Goal: Task Accomplishment & Management: Complete application form

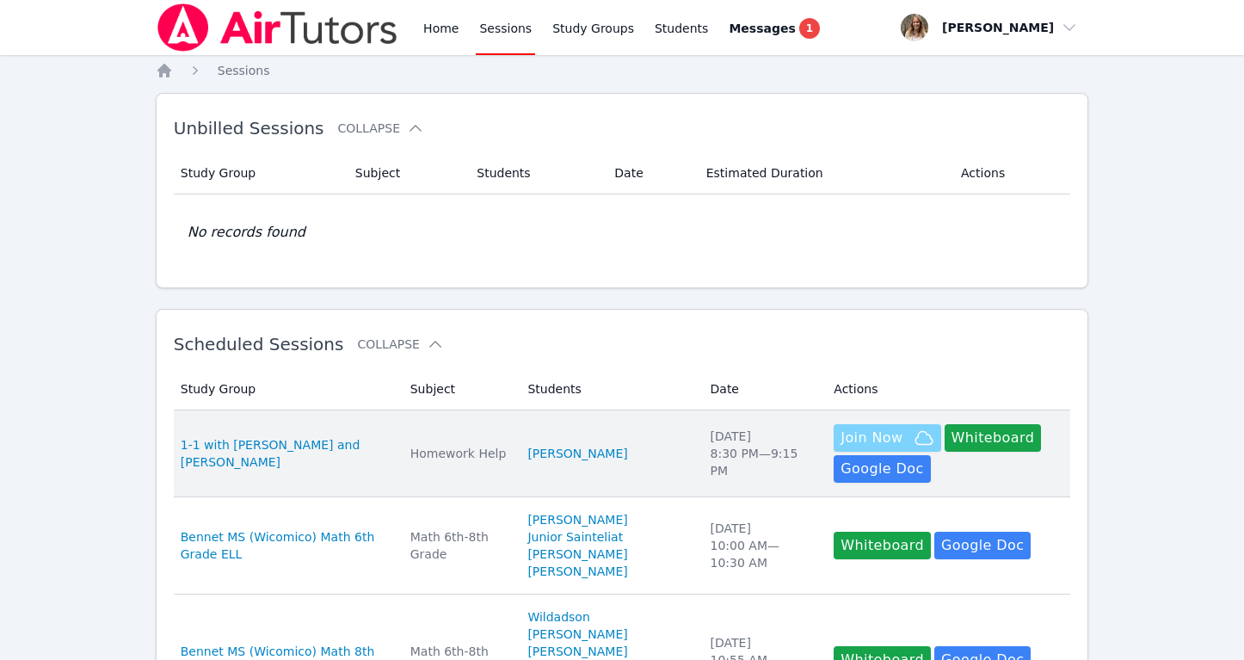
click at [869, 430] on span "Join Now" at bounding box center [872, 438] width 62 height 21
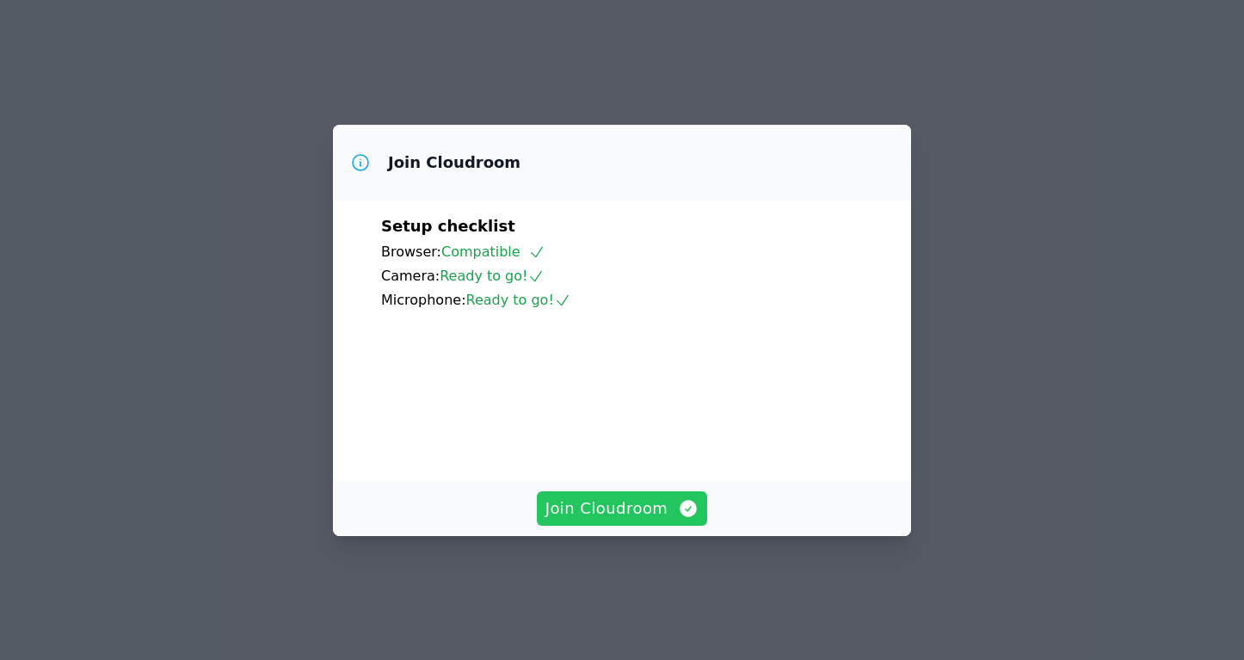
click at [621, 521] on span "Join Cloudroom" at bounding box center [623, 509] width 154 height 24
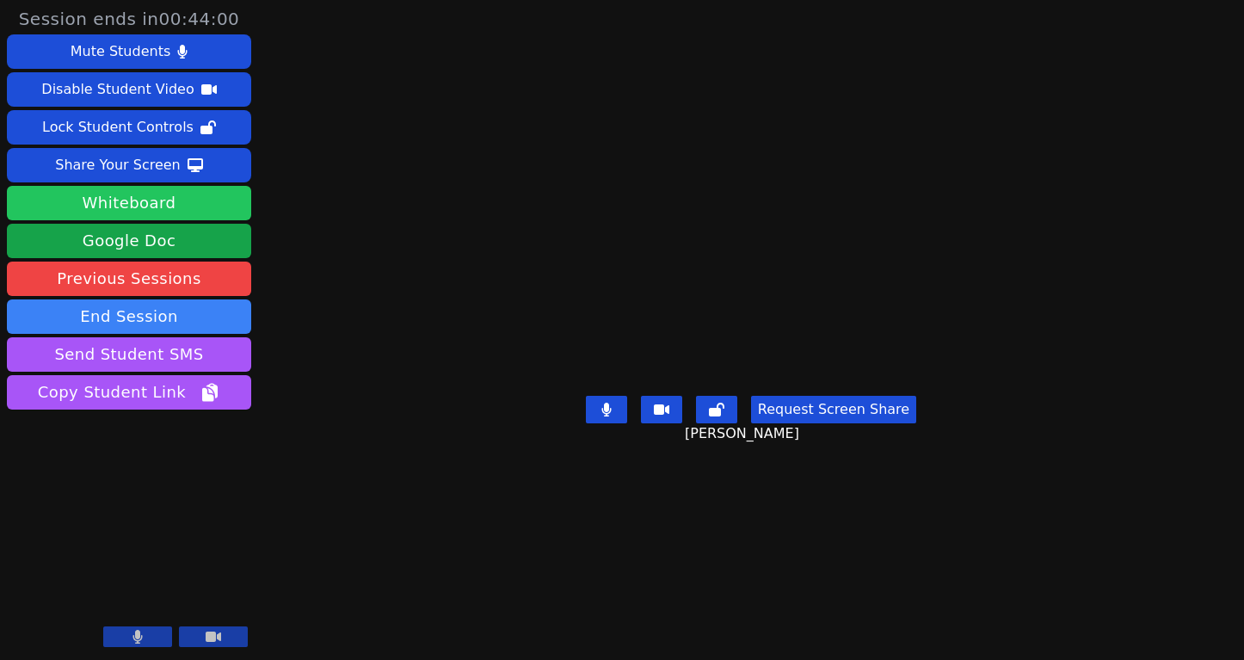
click at [208, 202] on button "Whiteboard" at bounding box center [129, 203] width 244 height 34
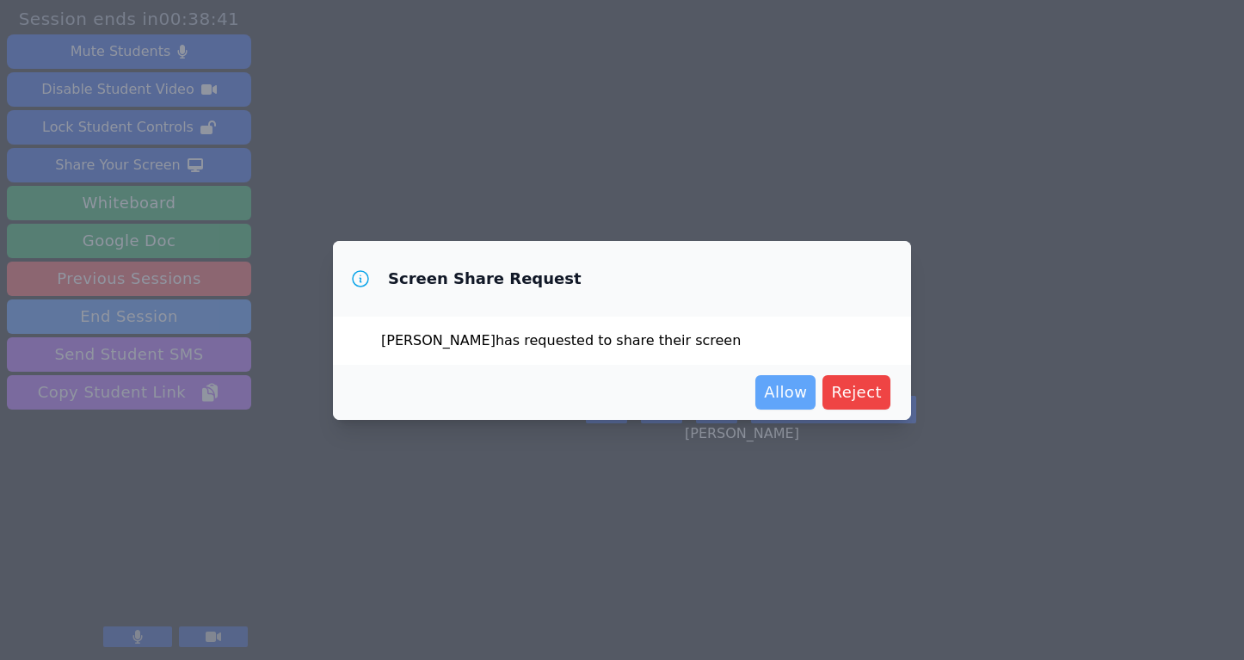
click at [796, 390] on span "Allow" at bounding box center [785, 392] width 43 height 24
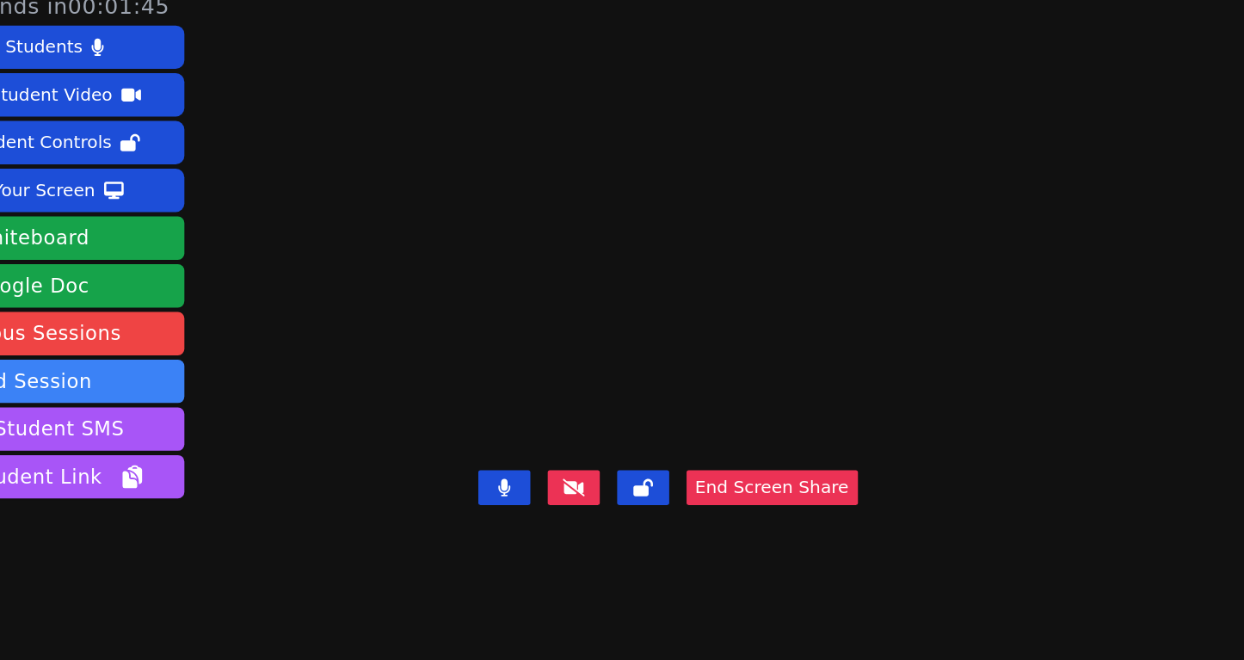
click at [506, 380] on video at bounding box center [635, 296] width 258 height 170
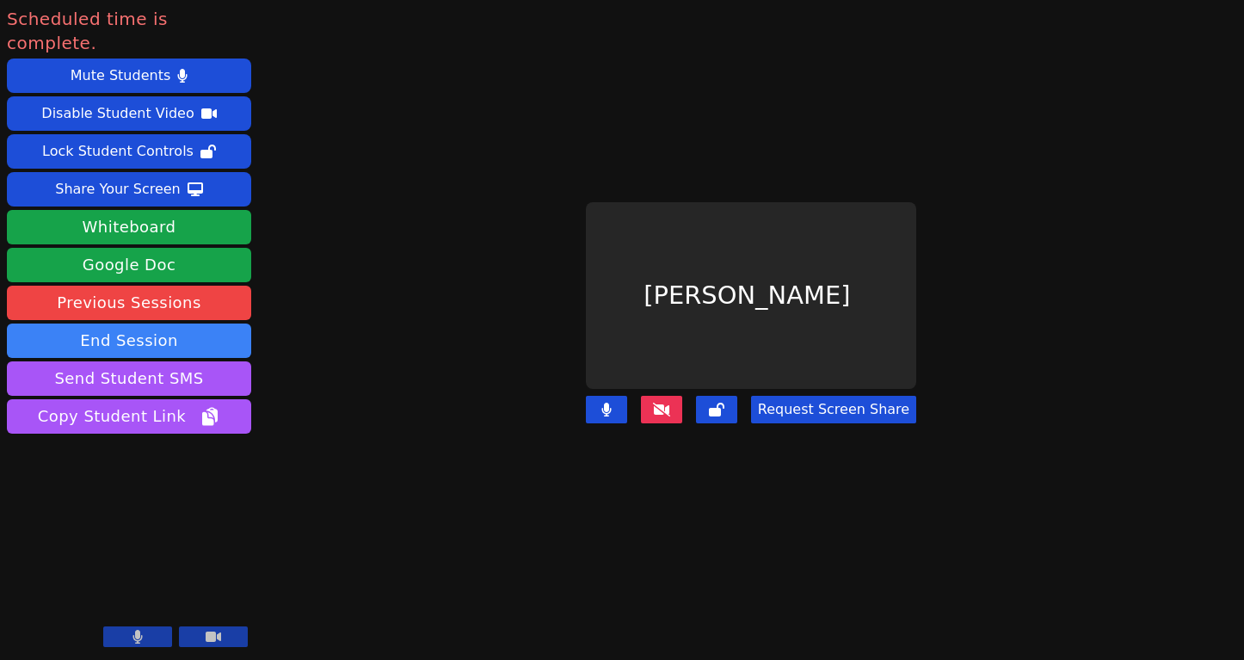
click at [667, 405] on icon at bounding box center [661, 410] width 17 height 14
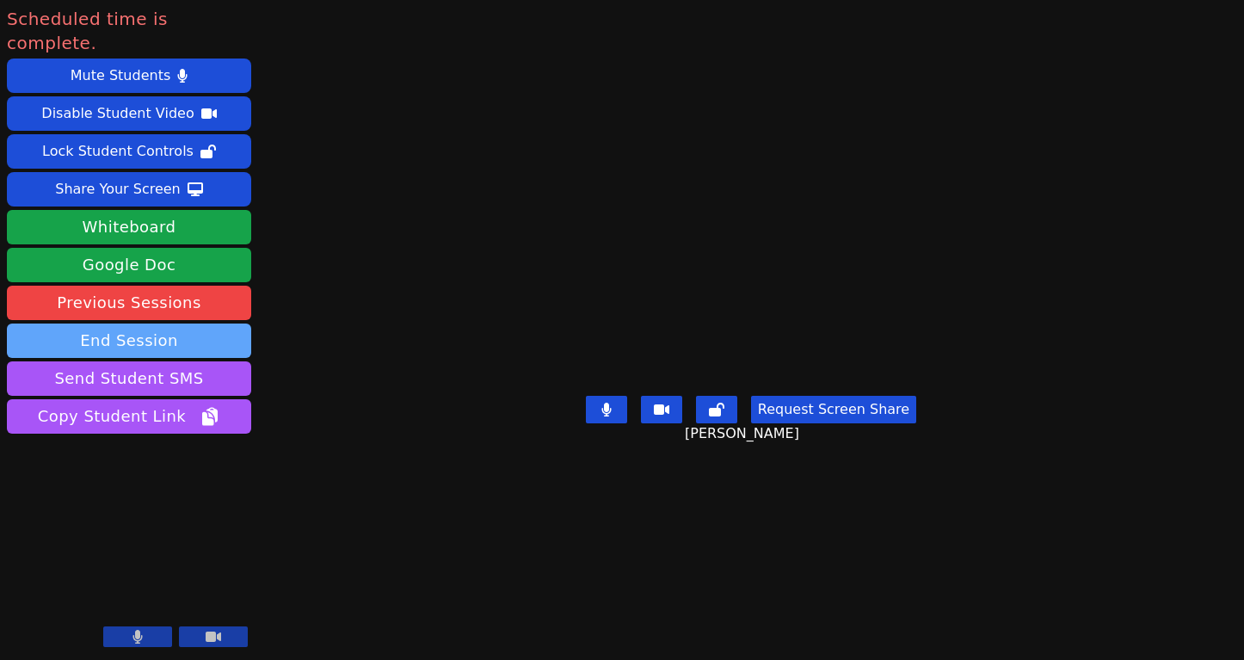
click at [194, 324] on button "End Session" at bounding box center [129, 341] width 244 height 34
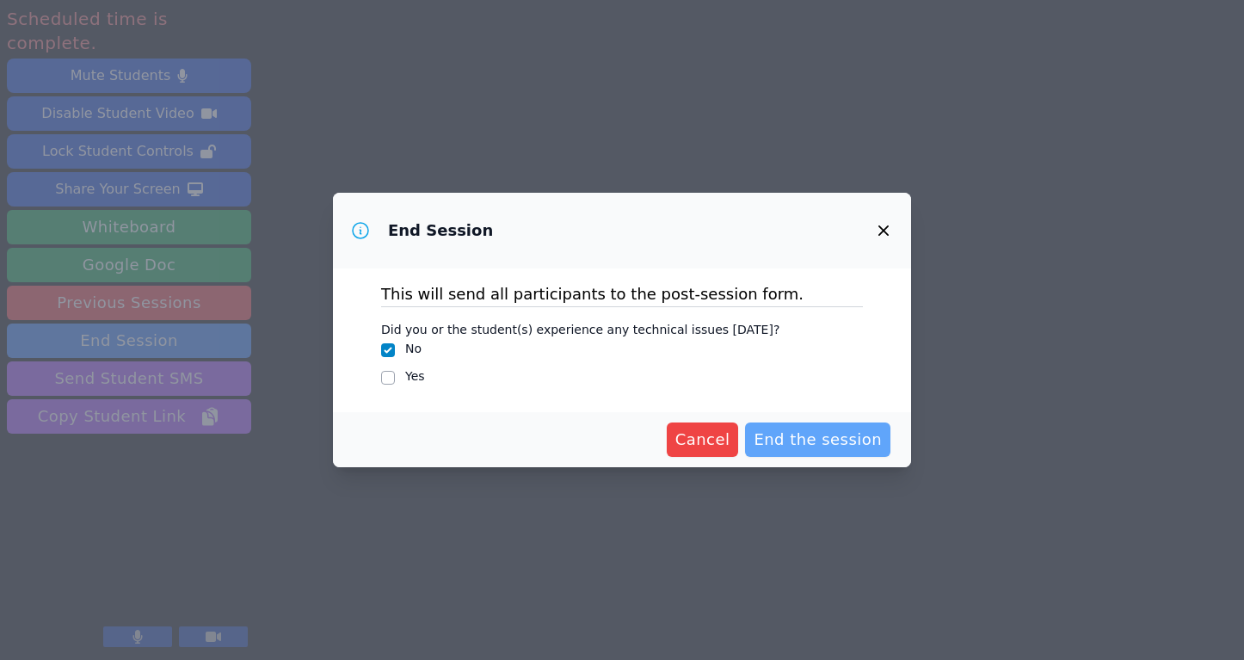
click at [817, 445] on span "End the session" at bounding box center [818, 440] width 128 height 24
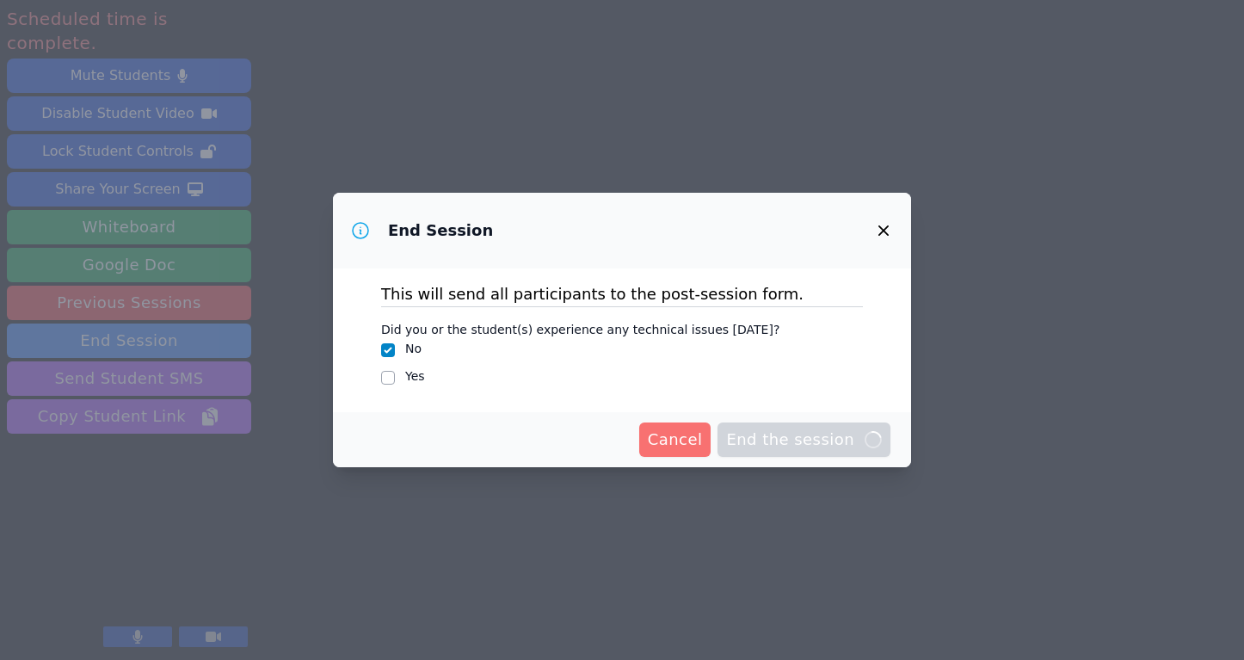
click at [678, 443] on span "Cancel" at bounding box center [675, 440] width 55 height 24
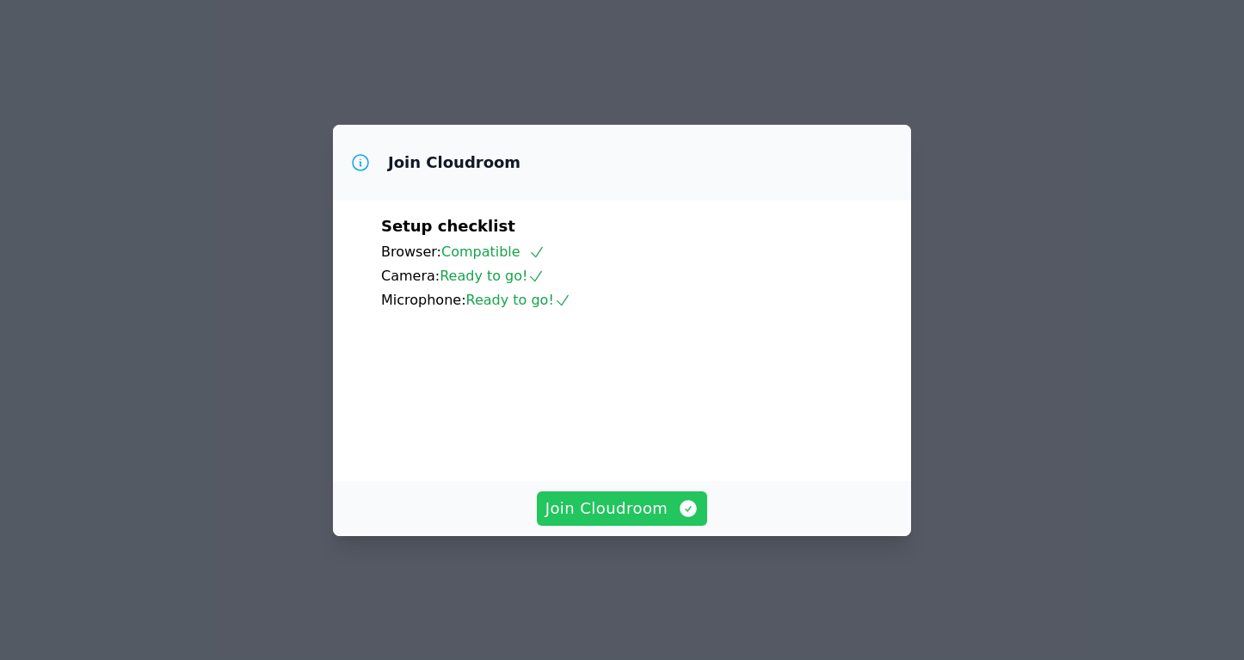
click at [628, 521] on span "Join Cloudroom" at bounding box center [623, 509] width 154 height 24
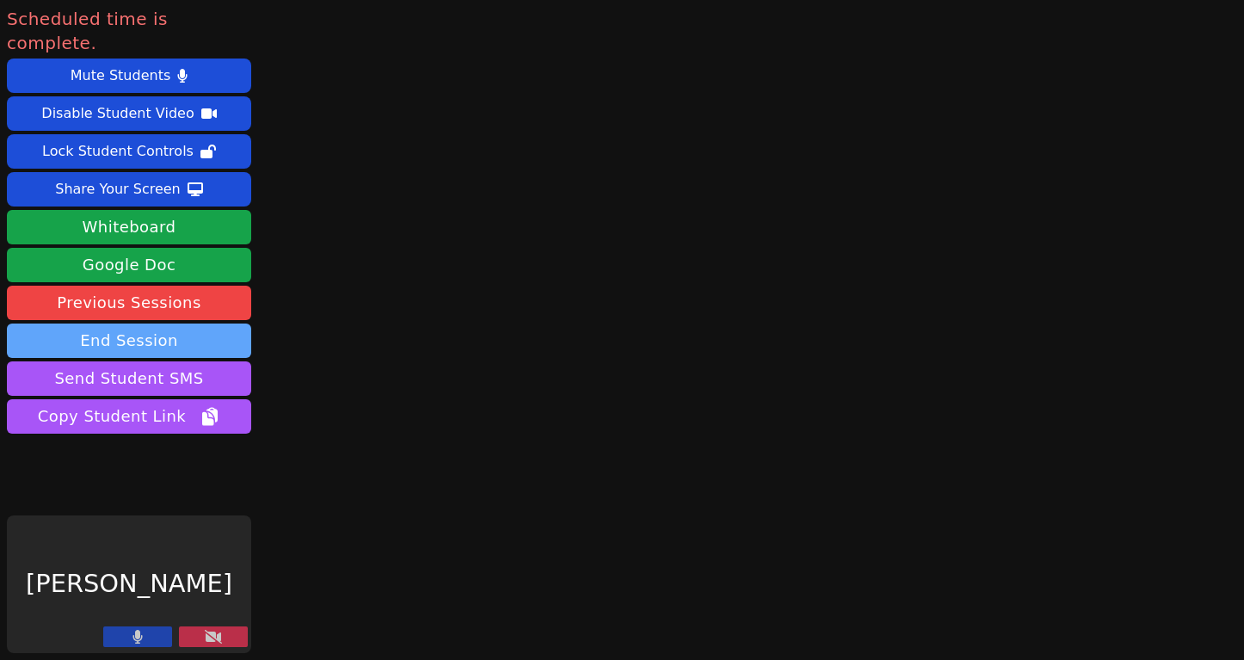
click at [207, 324] on button "End Session" at bounding box center [129, 341] width 244 height 34
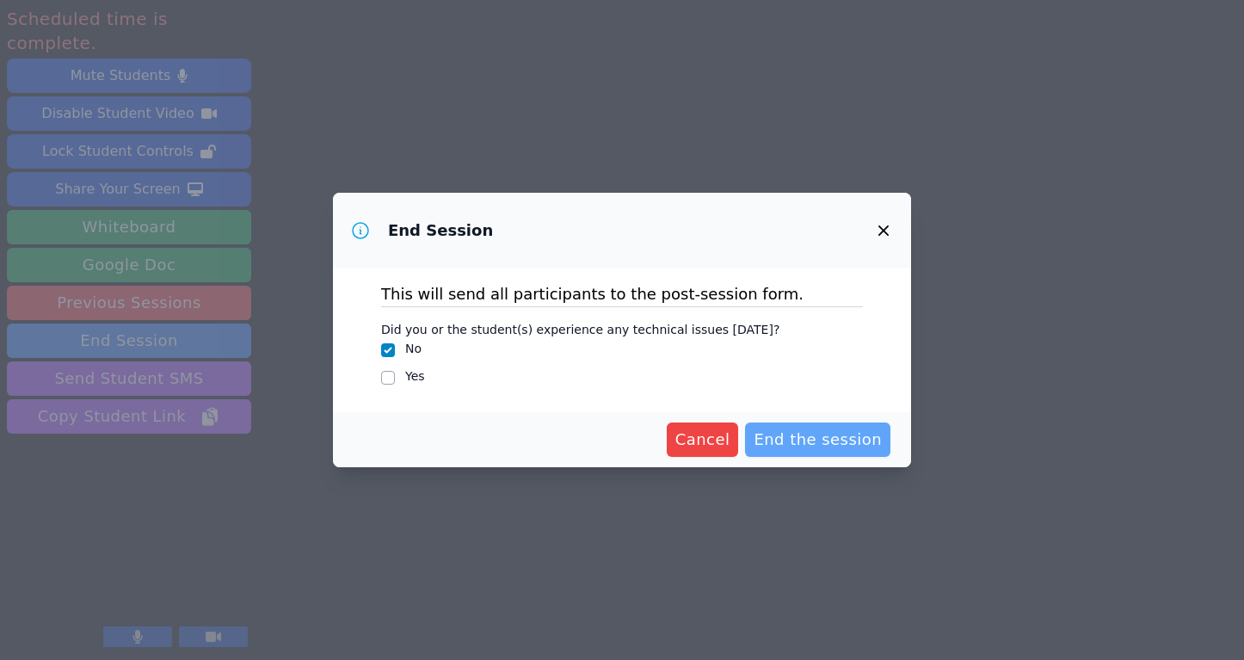
click at [820, 435] on span "End the session" at bounding box center [818, 440] width 128 height 24
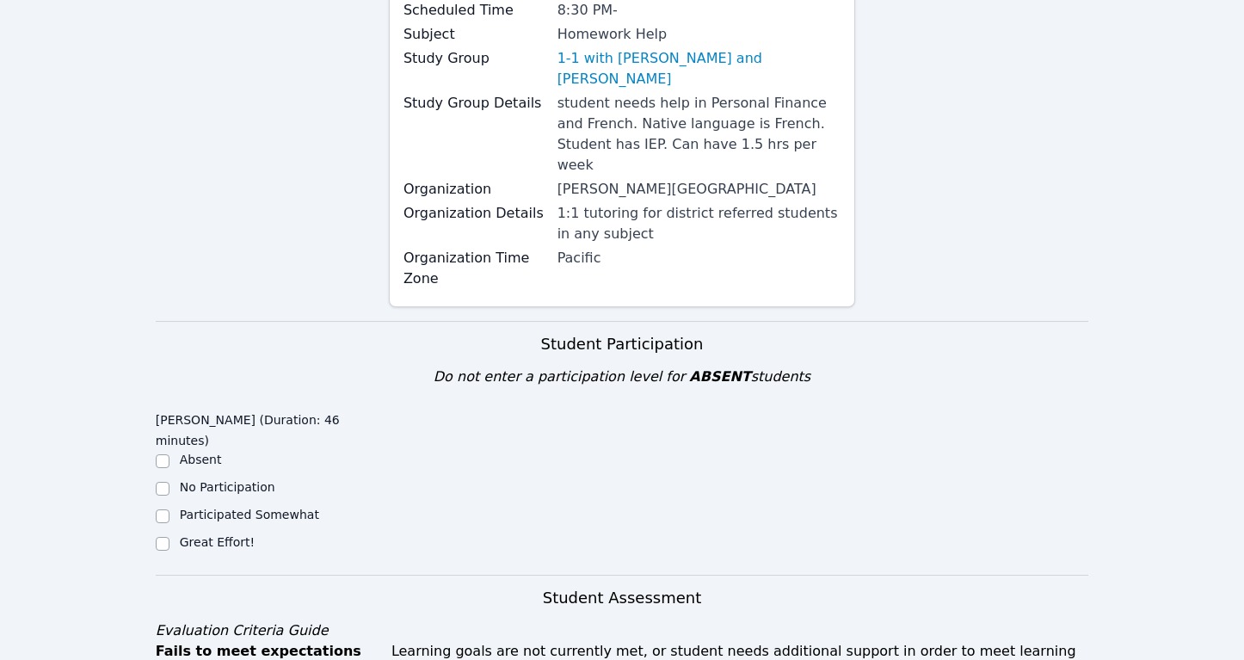
scroll to position [304, 0]
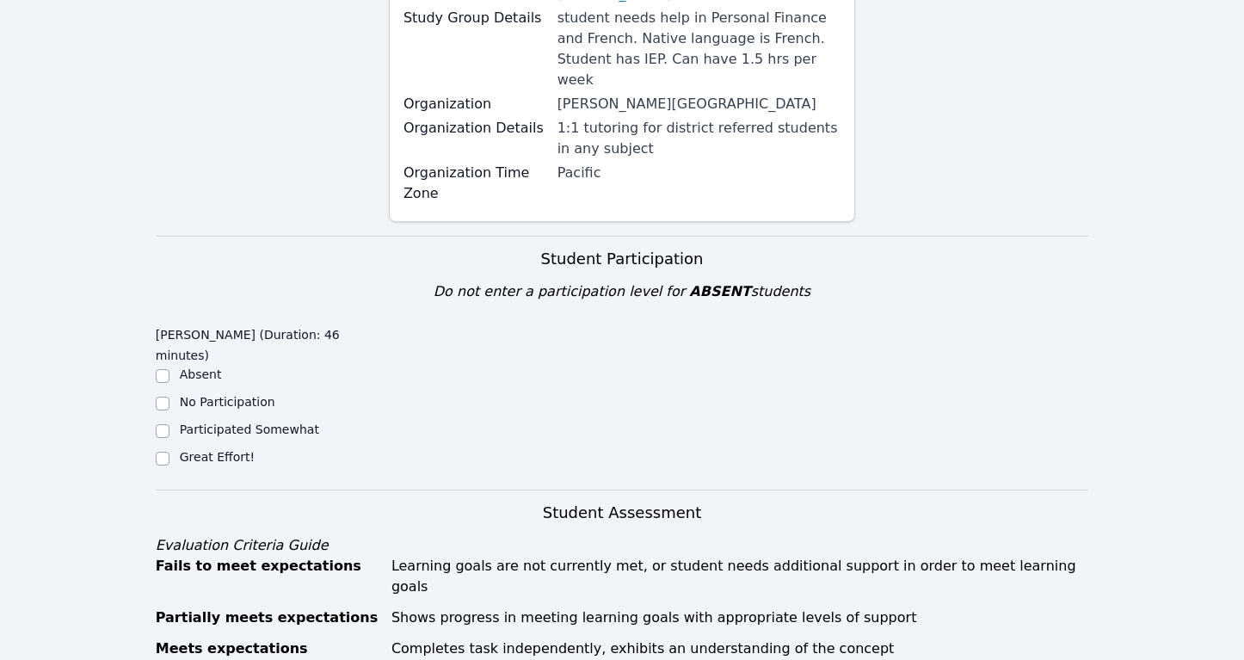
click at [227, 450] on label "Great Effort!" at bounding box center [217, 457] width 75 height 14
click at [170, 452] on input "Great Effort!" at bounding box center [163, 459] width 14 height 14
checkbox input "true"
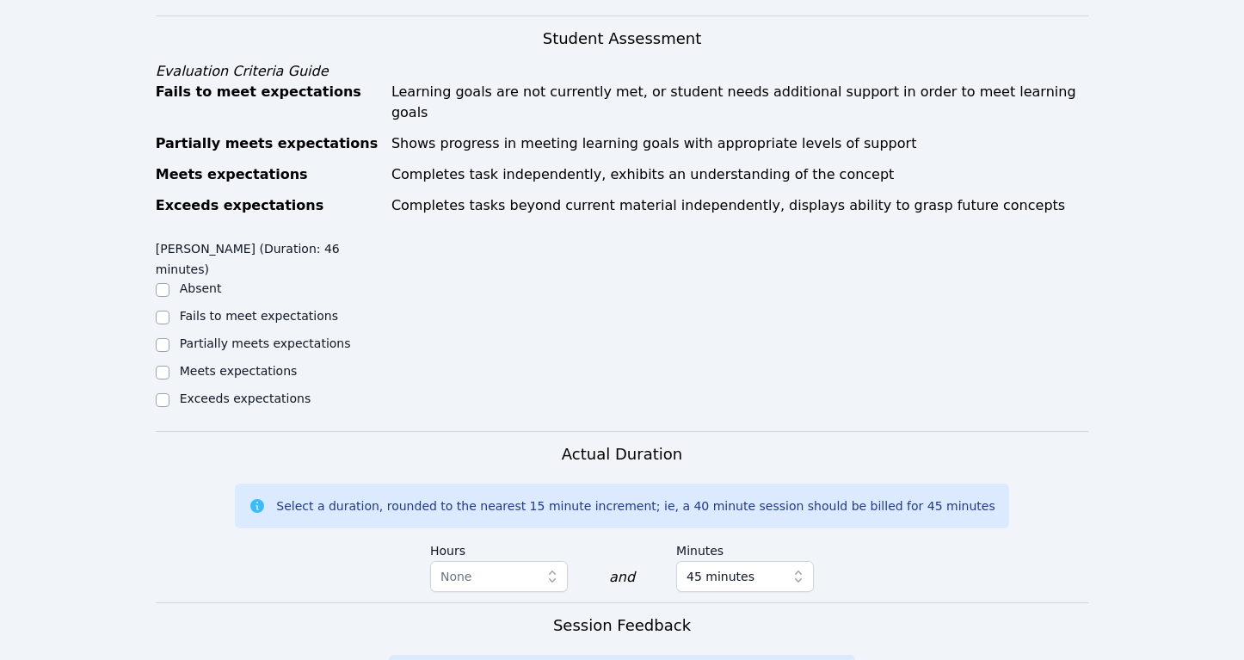
scroll to position [786, 0]
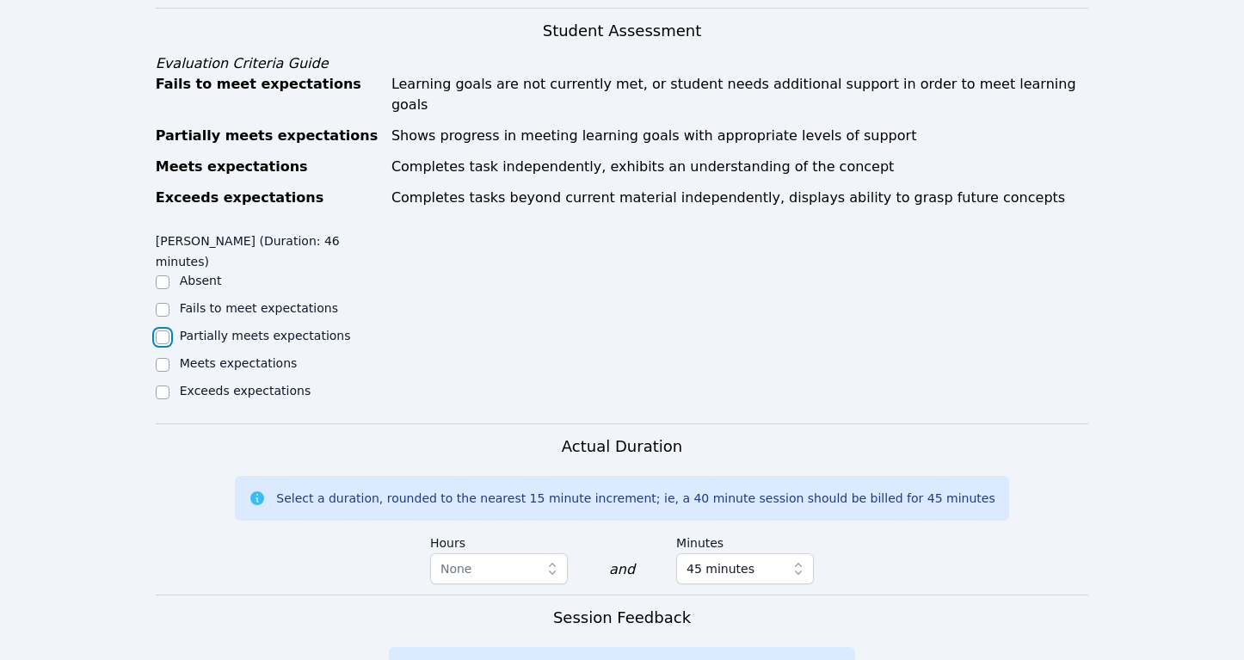
click at [169, 330] on input "Partially meets expectations" at bounding box center [163, 337] width 14 height 14
checkbox input "true"
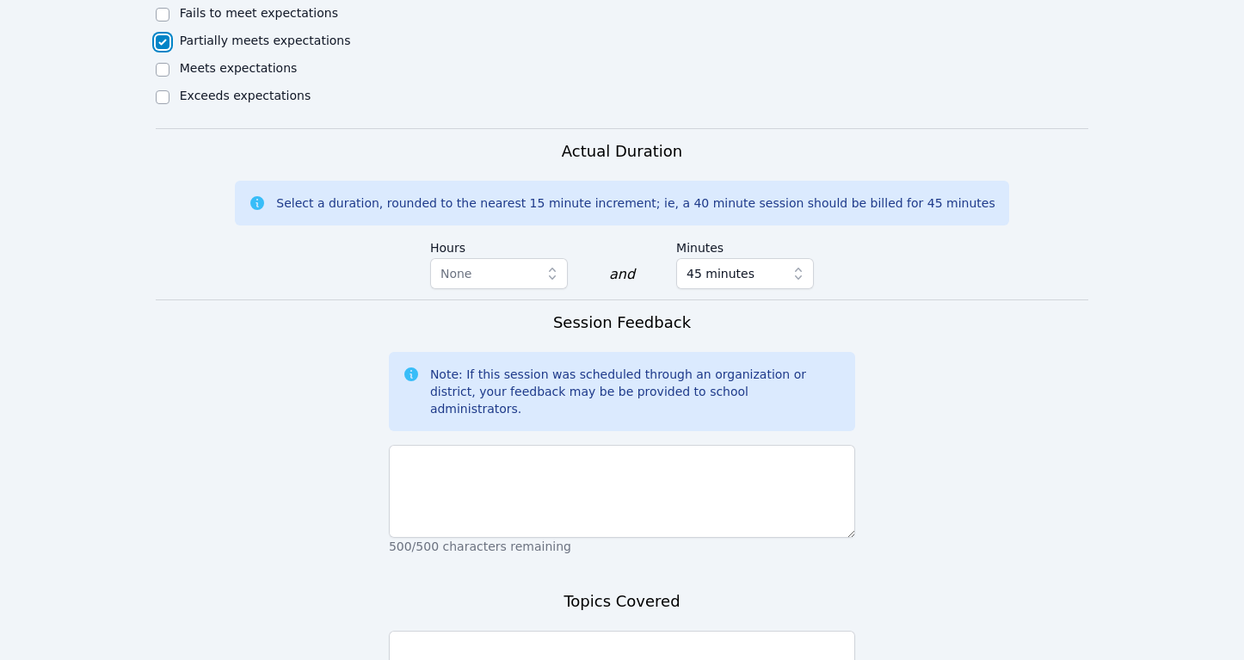
scroll to position [1086, 0]
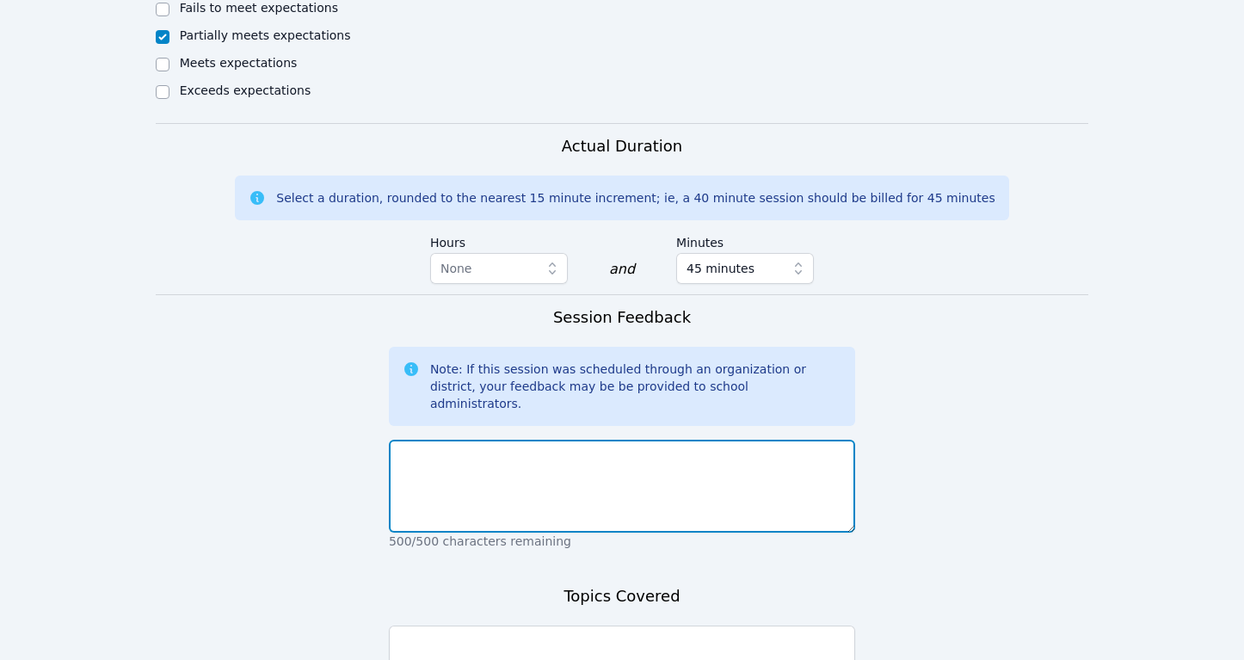
click at [435, 440] on textarea at bounding box center [622, 486] width 466 height 93
type textarea "Good session. Keoni"
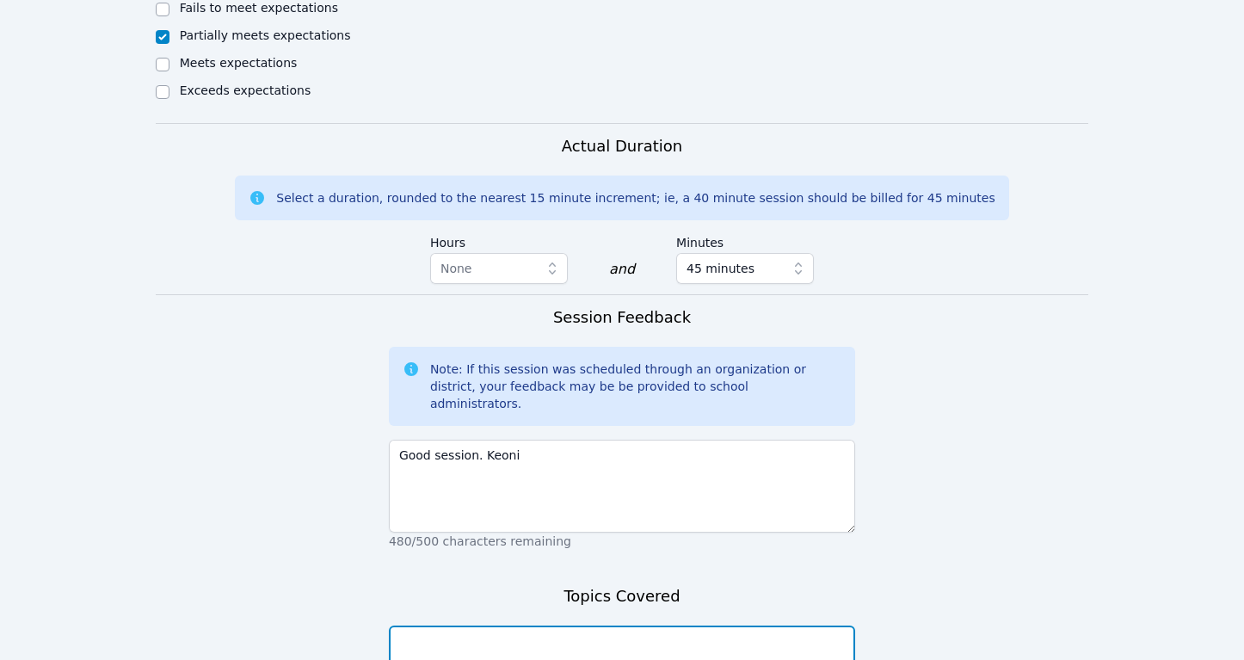
click at [445, 626] on textarea at bounding box center [622, 672] width 466 height 93
type textarea "Definite articles and indefinite articles"
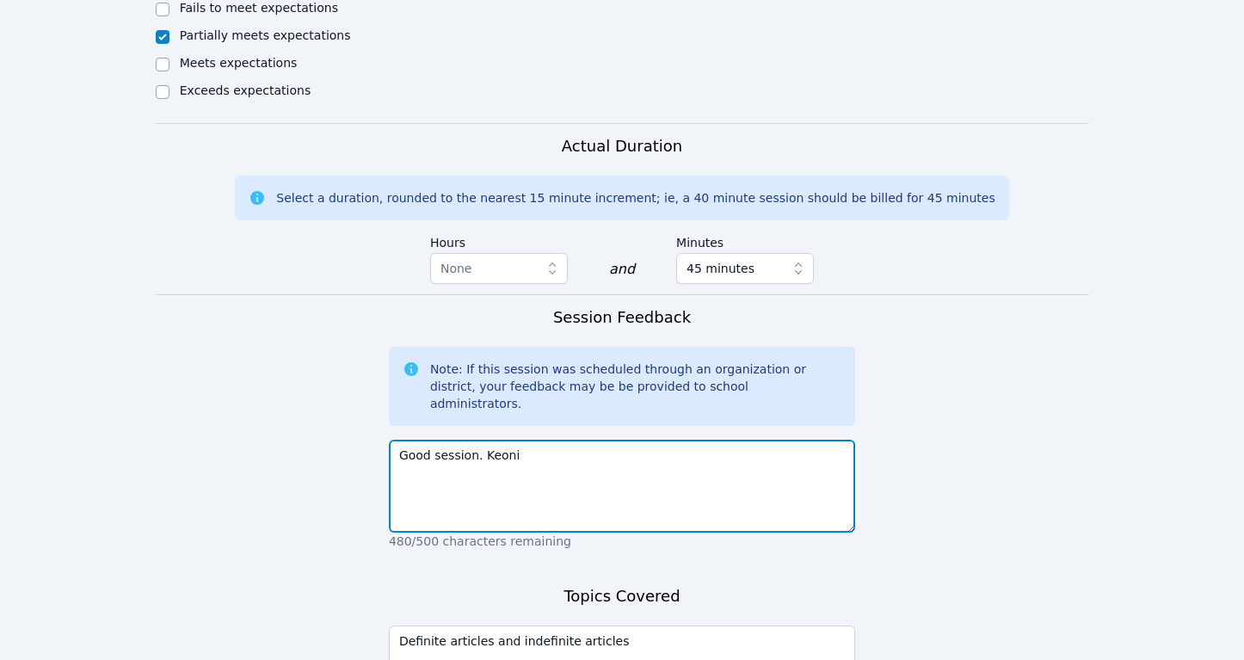
click at [550, 440] on textarea "Good session. Keoni" at bounding box center [622, 486] width 466 height 93
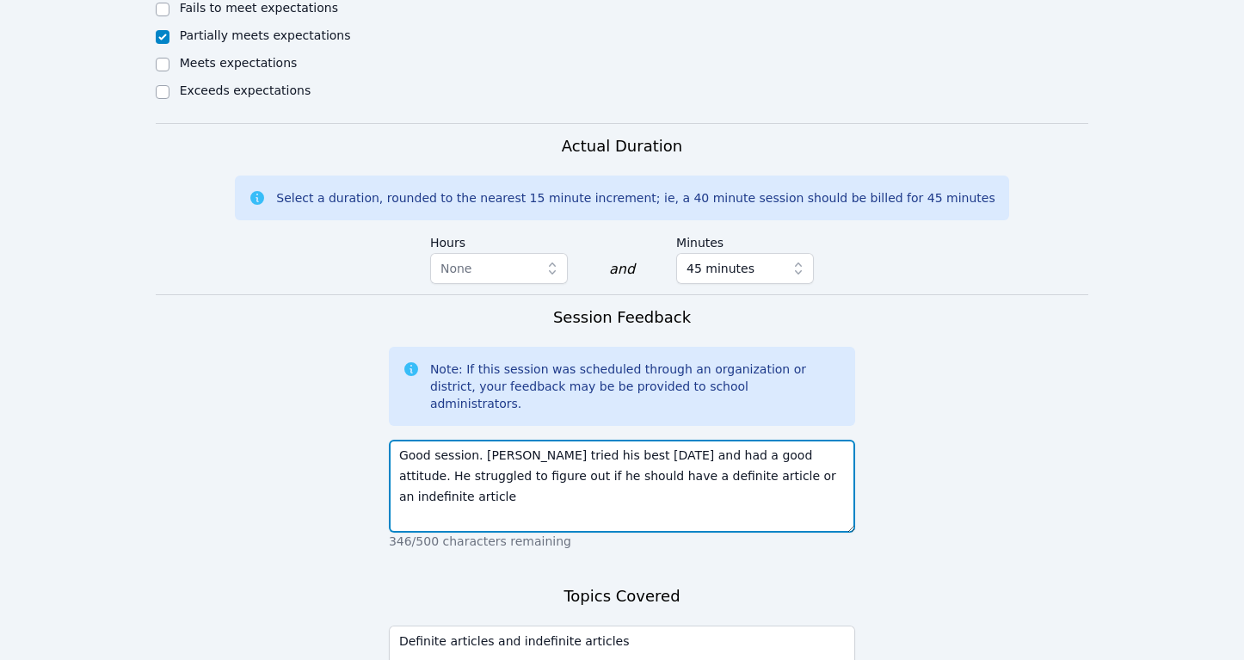
type textarea "Good session. Keoni tried his best today and had a good attitude. He struggled …"
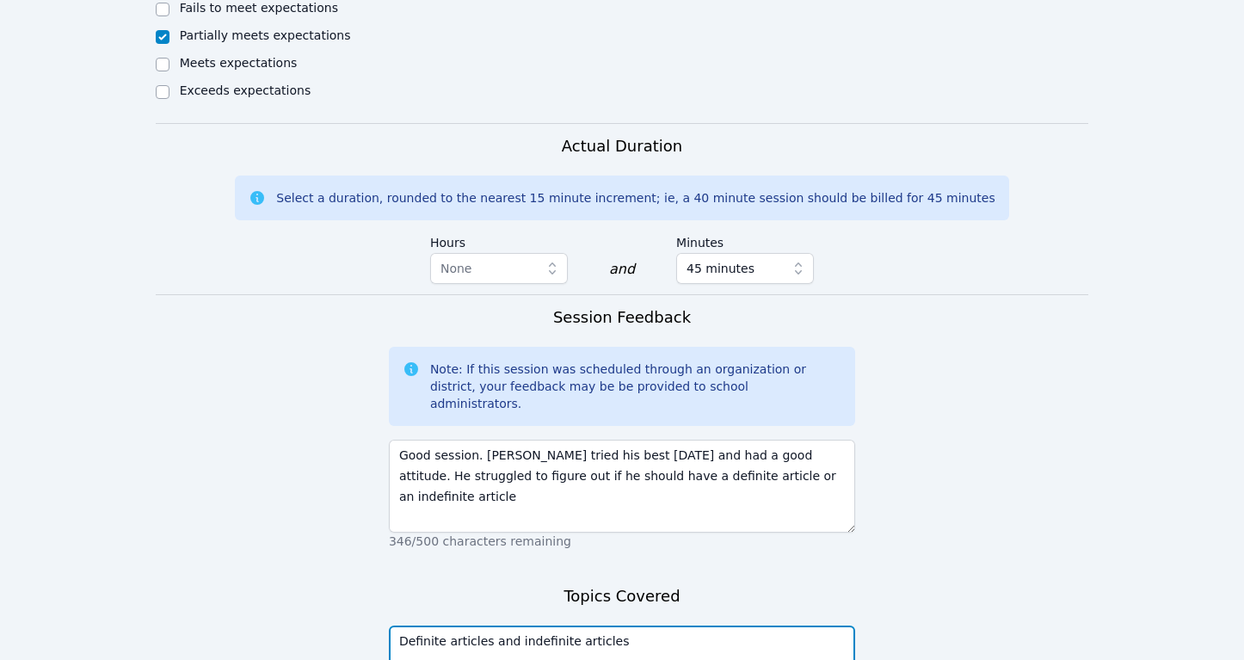
click at [633, 626] on textarea "Definite articles and indefinite articles" at bounding box center [622, 672] width 466 height 93
click at [419, 626] on textarea "Definite articles and indefinite articles Forming plurals" at bounding box center [622, 672] width 466 height 93
click at [567, 626] on textarea "Definite articles and indefinite articles Going from singular to plurals" at bounding box center [622, 672] width 466 height 93
type textarea "Definite articles and indefinite articles Going from singular to plural"
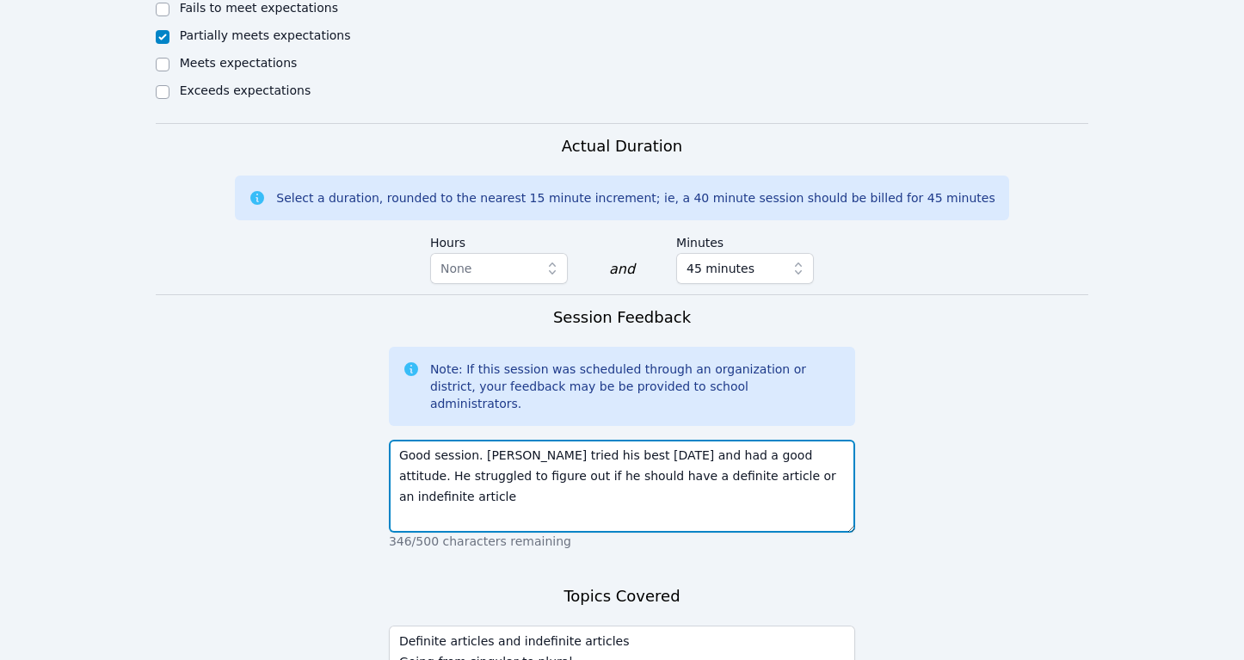
click at [805, 440] on textarea "Good session. Keoni tried his best today and had a good attitude. He struggled …" at bounding box center [622, 486] width 466 height 93
click at [554, 440] on textarea "Good session. Keoni tried his best today and had a good attitude. He struggled …" at bounding box center [622, 486] width 466 height 93
click at [786, 440] on textarea "Good session. Keoni tried his best today and had a good attitude. He struggled …" at bounding box center [622, 486] width 466 height 93
click at [605, 440] on textarea "Good session. Keoni tried his best today and had a good attitude. He struggled …" at bounding box center [622, 486] width 466 height 93
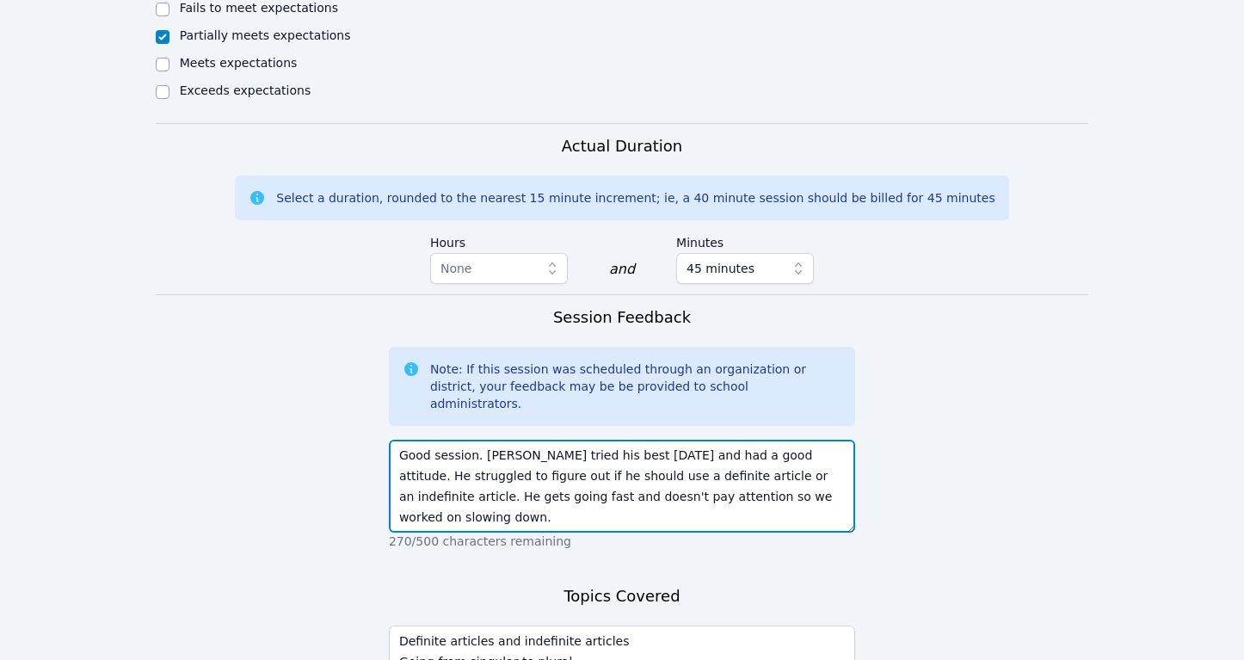
drag, startPoint x: 482, startPoint y: 376, endPoint x: 598, endPoint y: 379, distance: 116.2
click at [598, 440] on textarea "Good session. Keoni tried his best today and had a good attitude. He struggled …" at bounding box center [622, 486] width 466 height 93
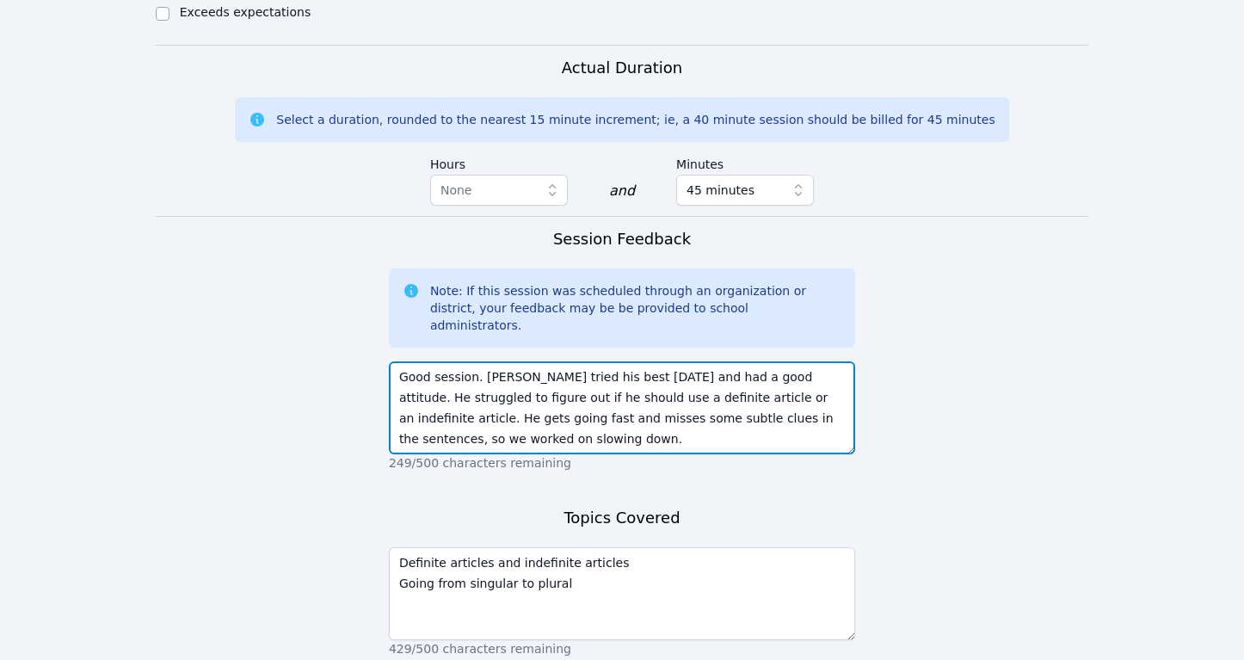
scroll to position [1171, 0]
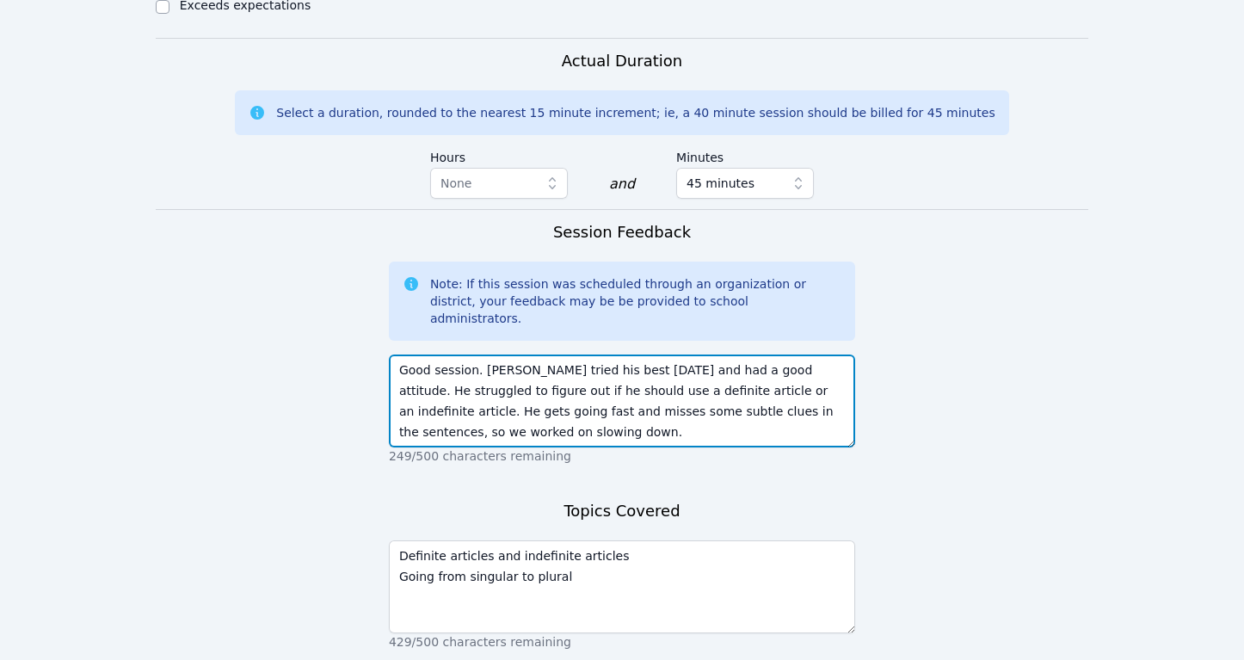
click at [540, 355] on textarea "Good session. Keoni tried his best today and had a good attitude. He struggled …" at bounding box center [622, 401] width 466 height 93
type textarea "Good session. Keoni tried his best today and had a good attitude. He struggled …"
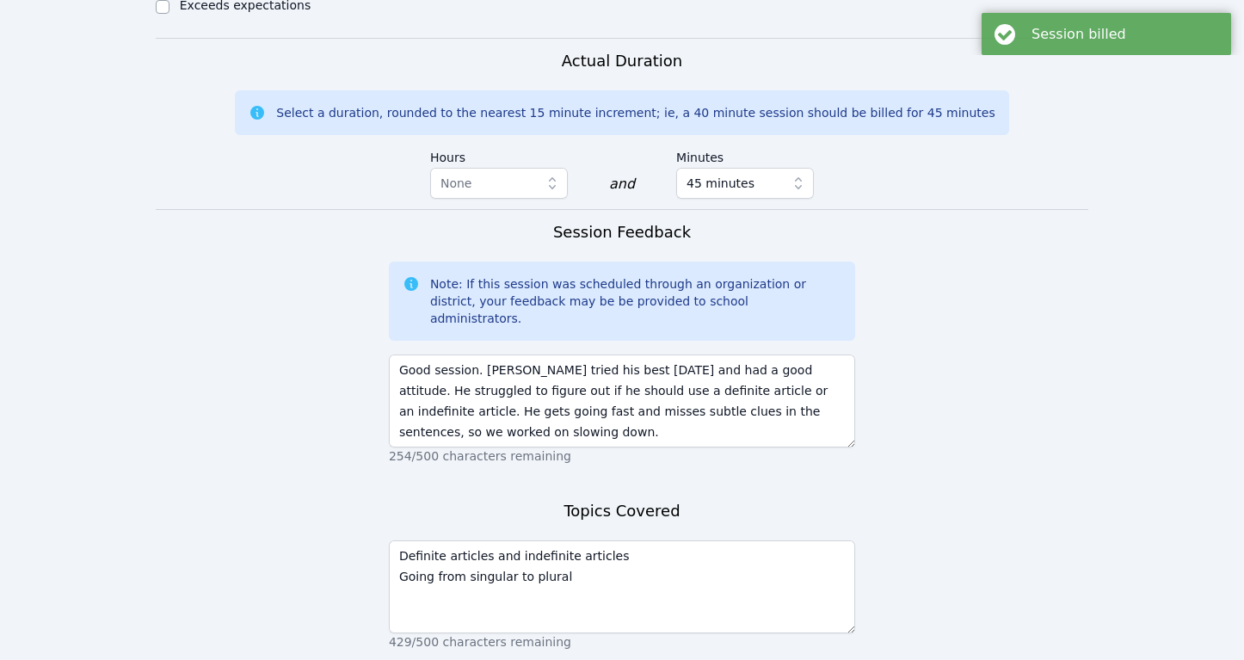
scroll to position [0, 0]
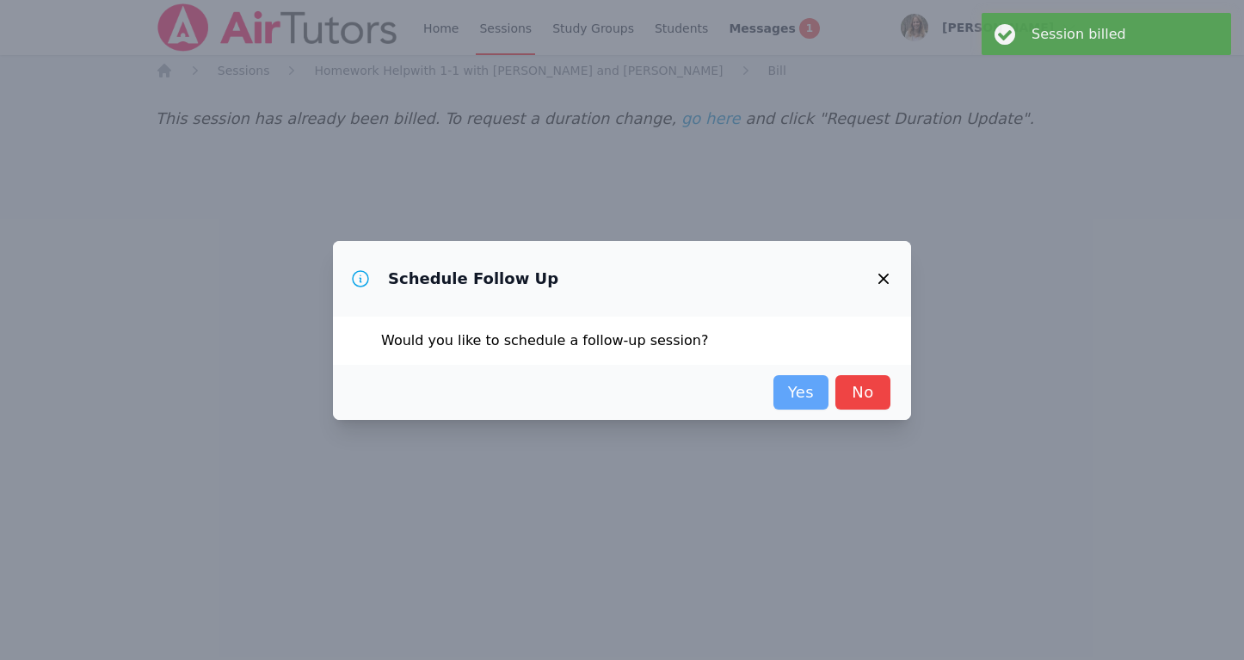
click at [794, 400] on link "Yes" at bounding box center [801, 392] width 55 height 34
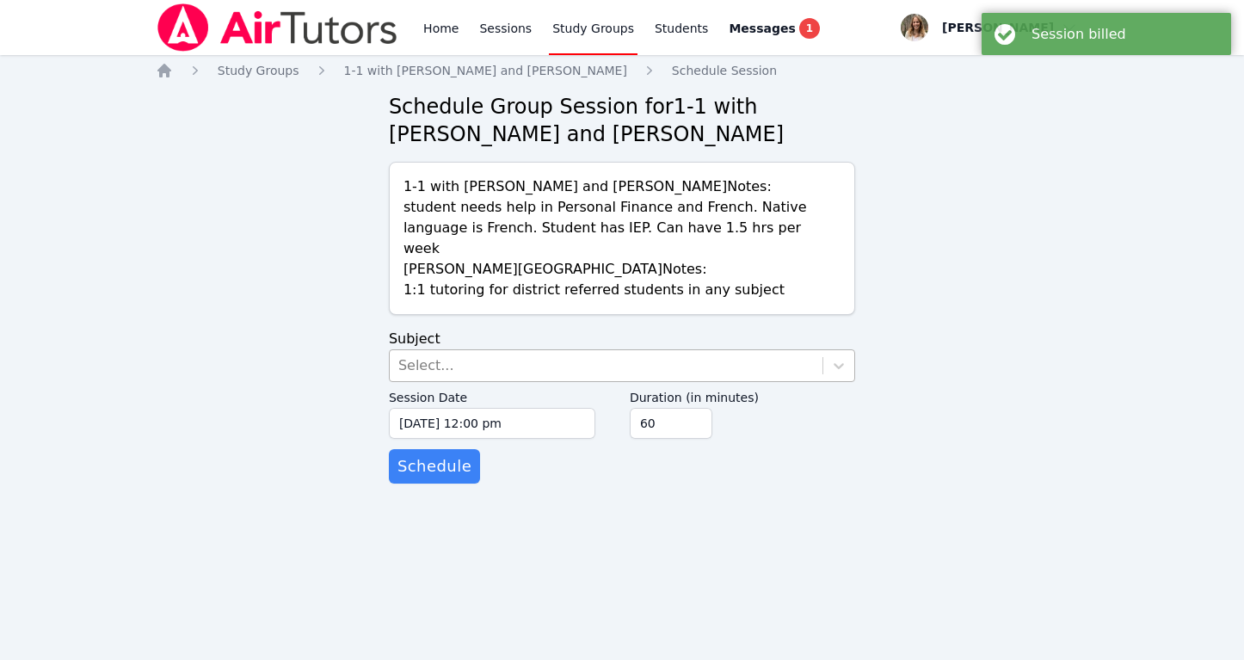
click at [553, 350] on div "Select..." at bounding box center [606, 365] width 433 height 31
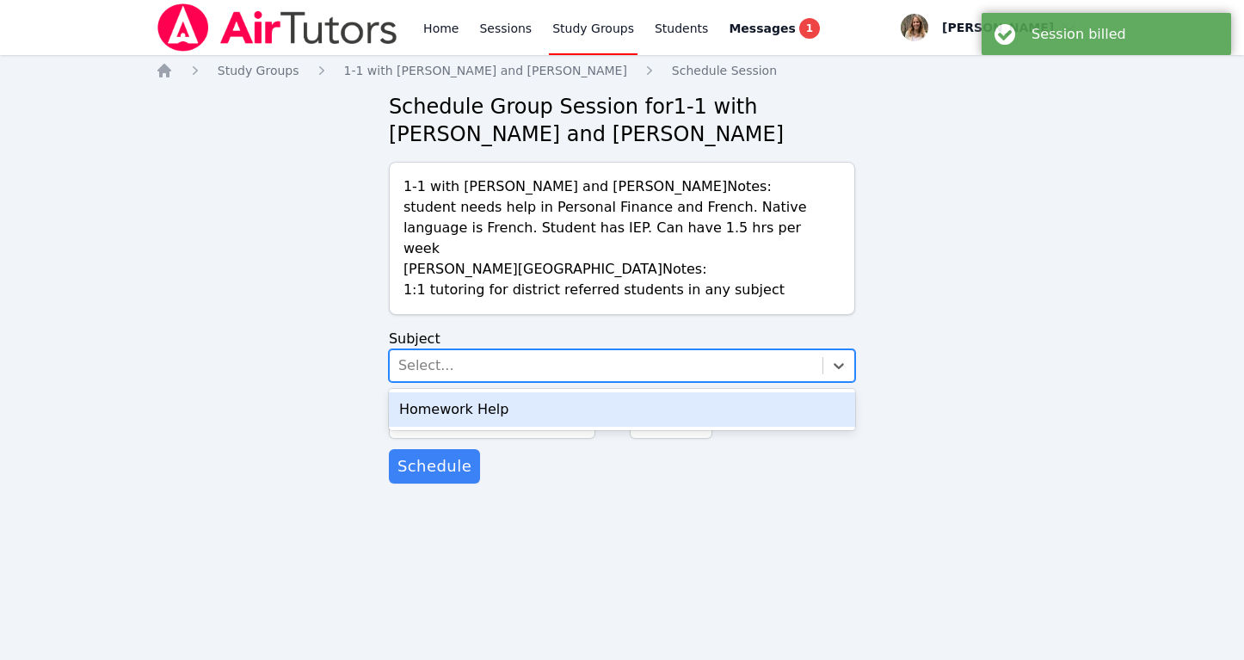
click at [491, 392] on div "Homework Help" at bounding box center [622, 409] width 466 height 34
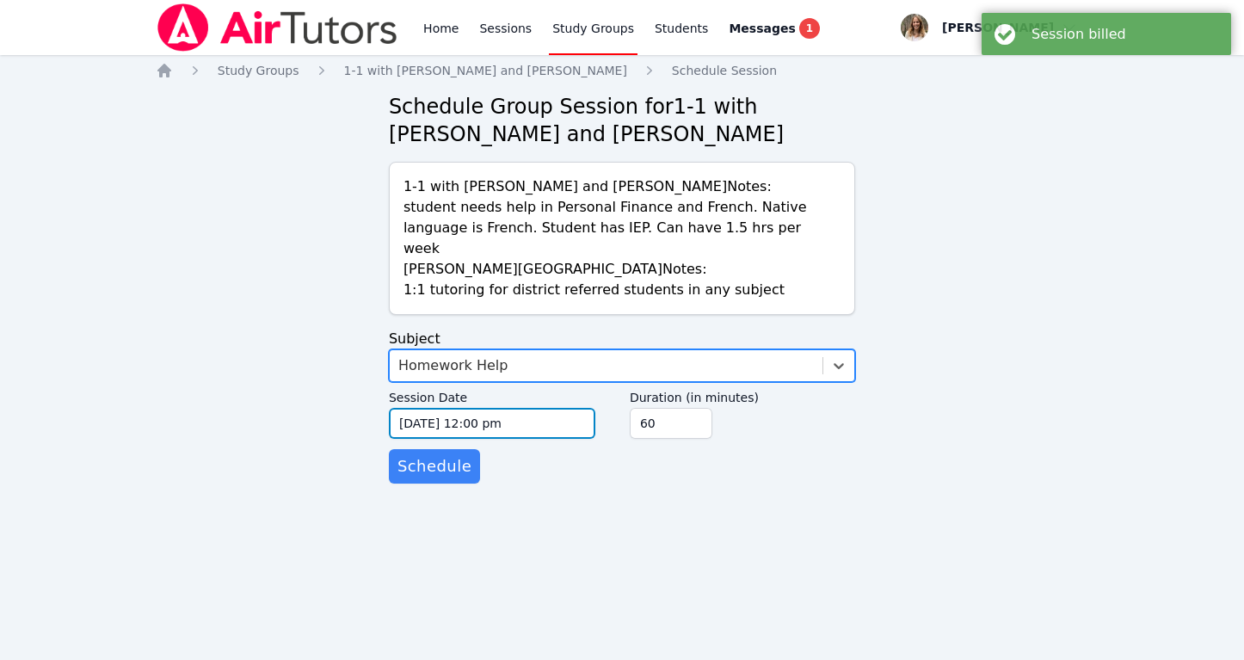
click at [491, 408] on input "09/29/2025 12:00 pm" at bounding box center [492, 423] width 207 height 31
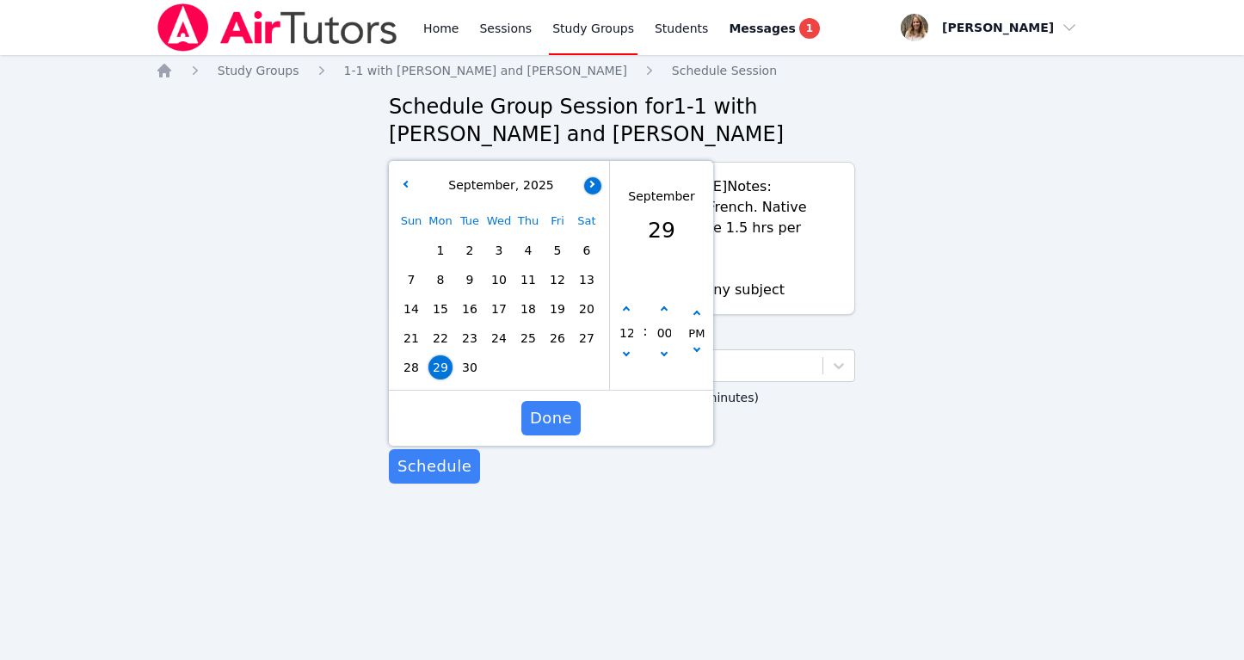
click at [589, 180] on icon "button" at bounding box center [591, 183] width 7 height 7
click at [443, 268] on span "6" at bounding box center [441, 280] width 24 height 24
click at [627, 301] on button "button" at bounding box center [626, 309] width 17 height 17
type input "10/06/2025 01:00 pm"
type input "01"
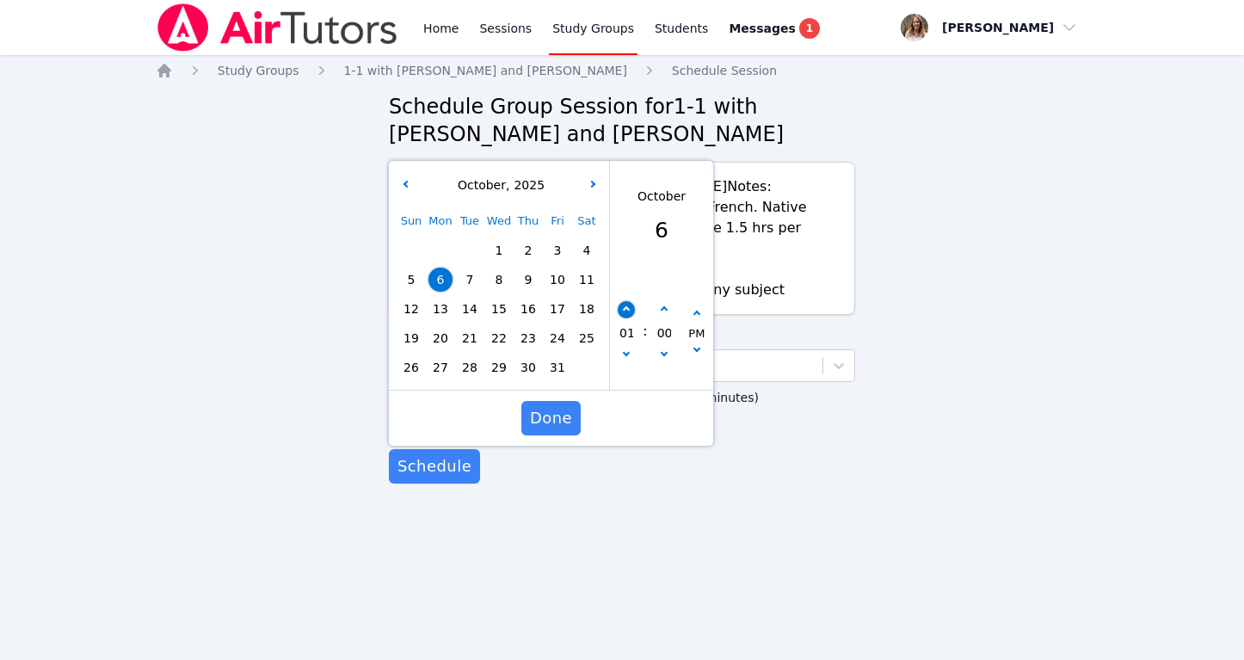
click at [627, 301] on button "button" at bounding box center [626, 309] width 17 height 17
type input "10/06/2025 02:00 pm"
type input "02"
click at [627, 301] on button "button" at bounding box center [626, 309] width 17 height 17
type input "10/06/2025 03:00 pm"
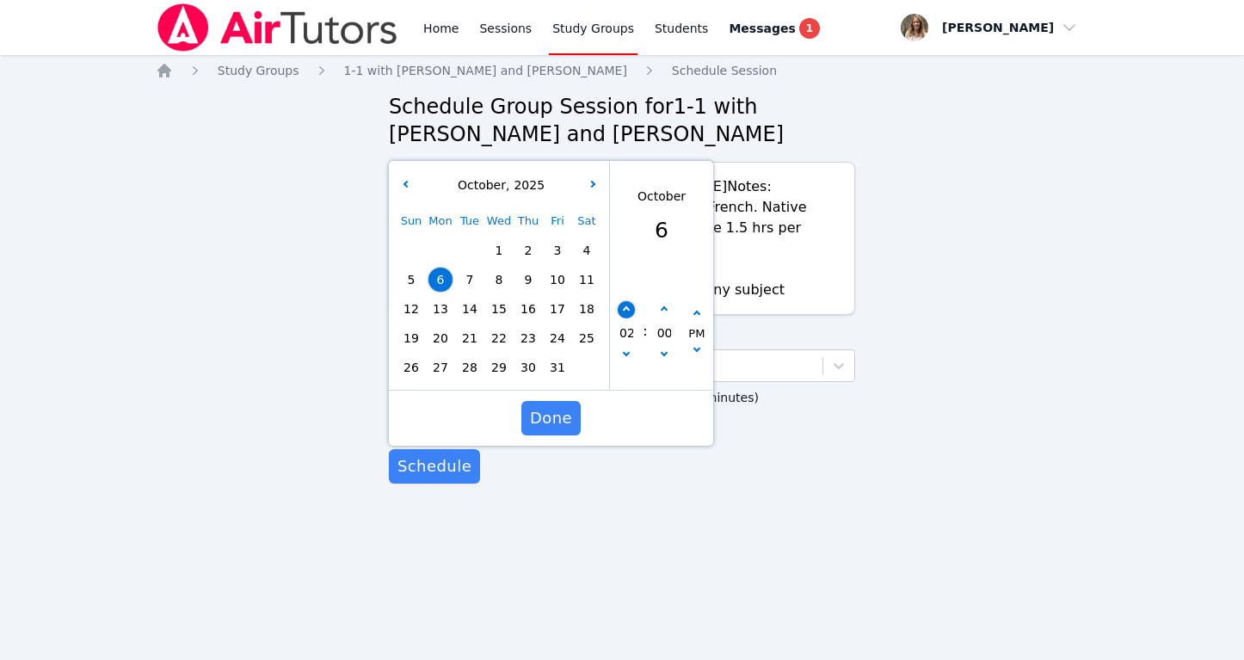
type input "03"
click at [627, 301] on button "button" at bounding box center [626, 309] width 17 height 17
type input "10/06/2025 04:00 pm"
type input "04"
click at [627, 301] on button "button" at bounding box center [626, 309] width 17 height 17
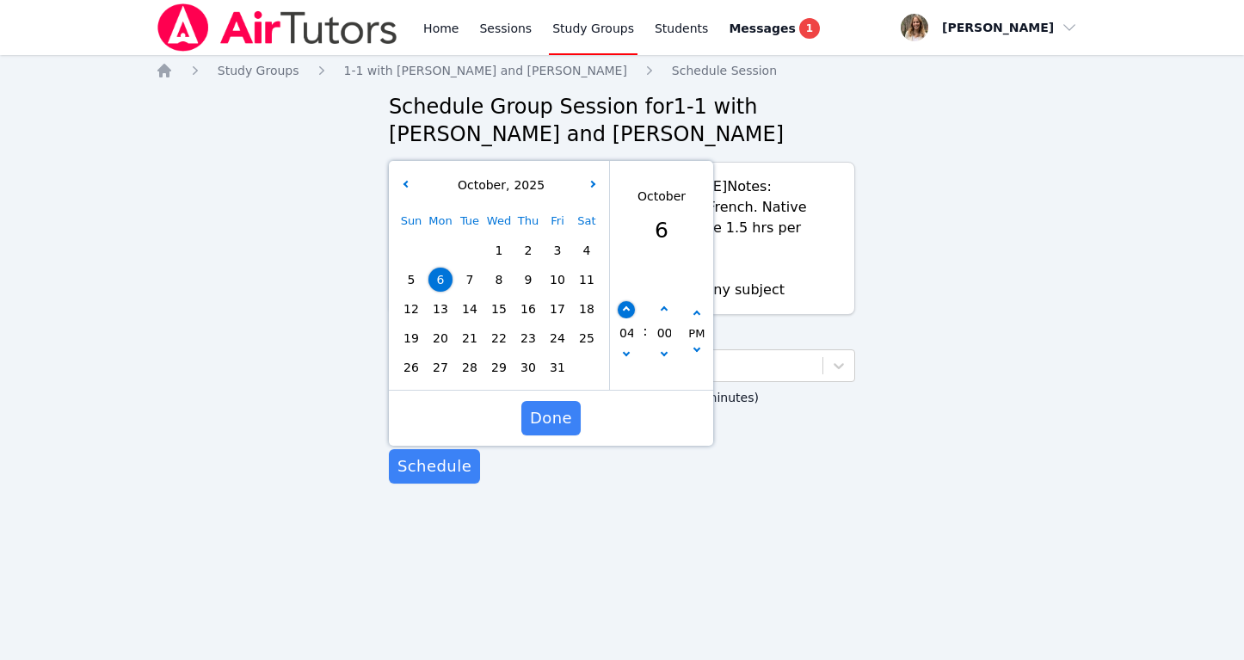
type input "10/06/2025 05:00 pm"
type input "05"
click at [627, 301] on button "button" at bounding box center [626, 309] width 17 height 17
type input "10/06/2025 06:00 pm"
type input "06"
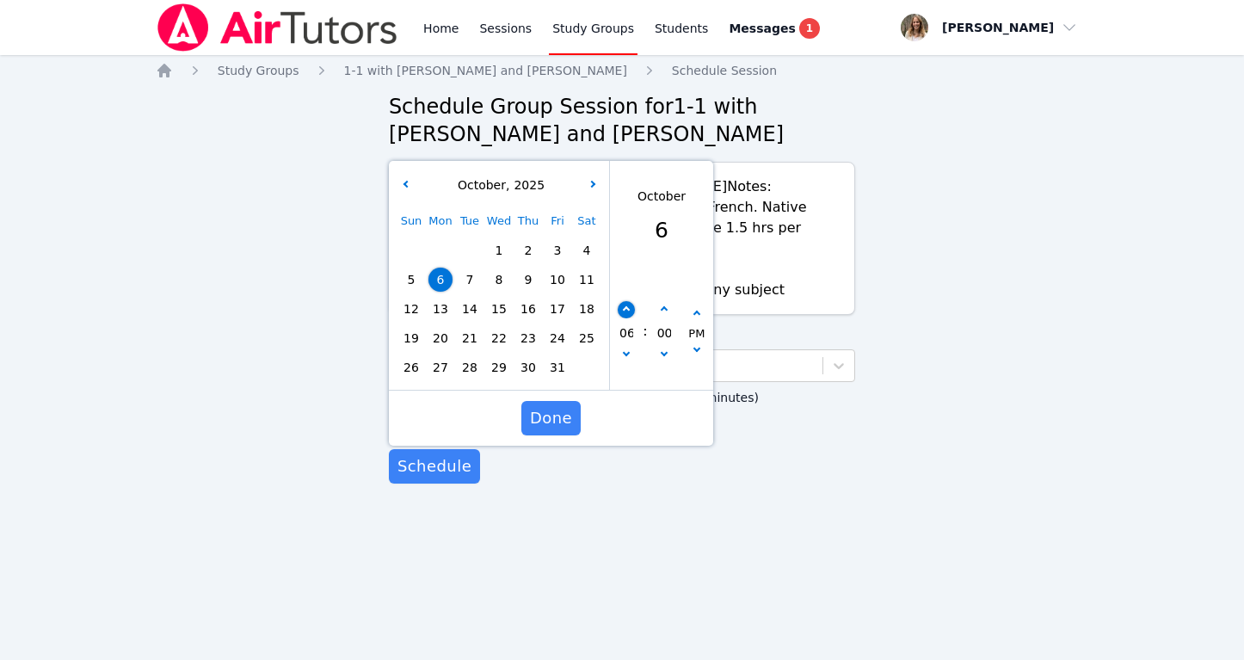
click at [627, 301] on button "button" at bounding box center [626, 309] width 17 height 17
type input "10/06/2025 07:00 pm"
type input "07"
click at [627, 301] on button "button" at bounding box center [626, 309] width 17 height 17
type input "10/06/2025 08:00 pm"
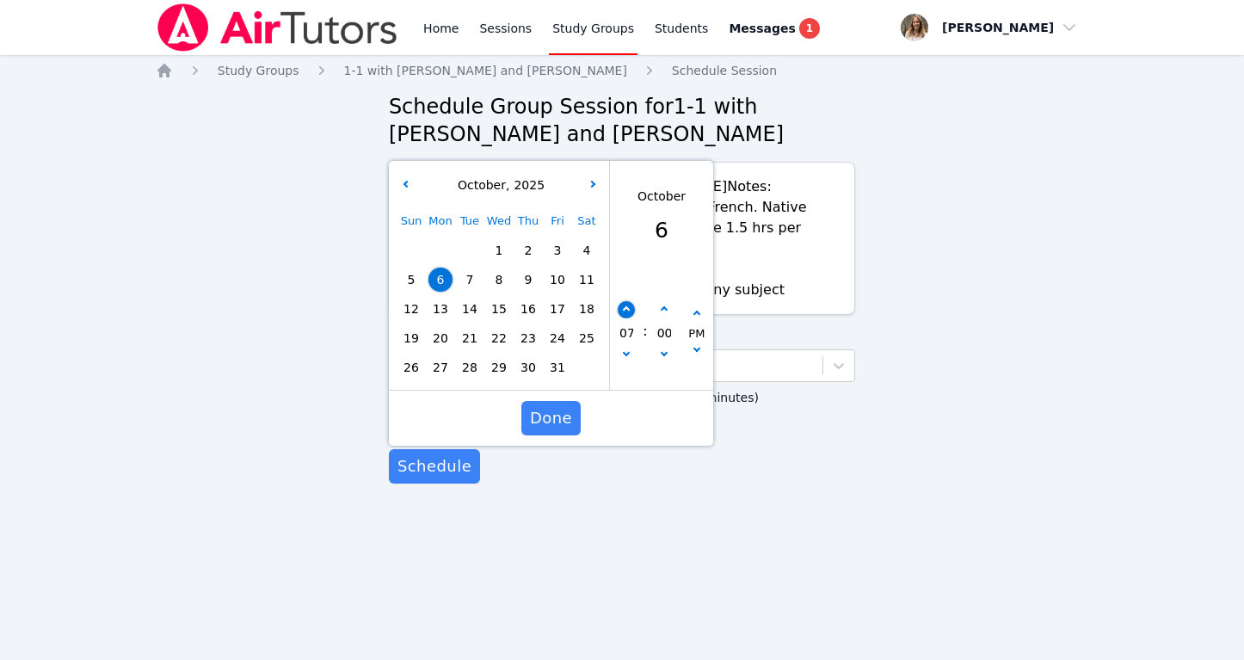
type input "08"
click at [661, 306] on icon "button" at bounding box center [663, 309] width 7 height 7
type input "10/06/2025 08:05 pm"
type input "05"
click at [661, 306] on icon "button" at bounding box center [663, 309] width 7 height 7
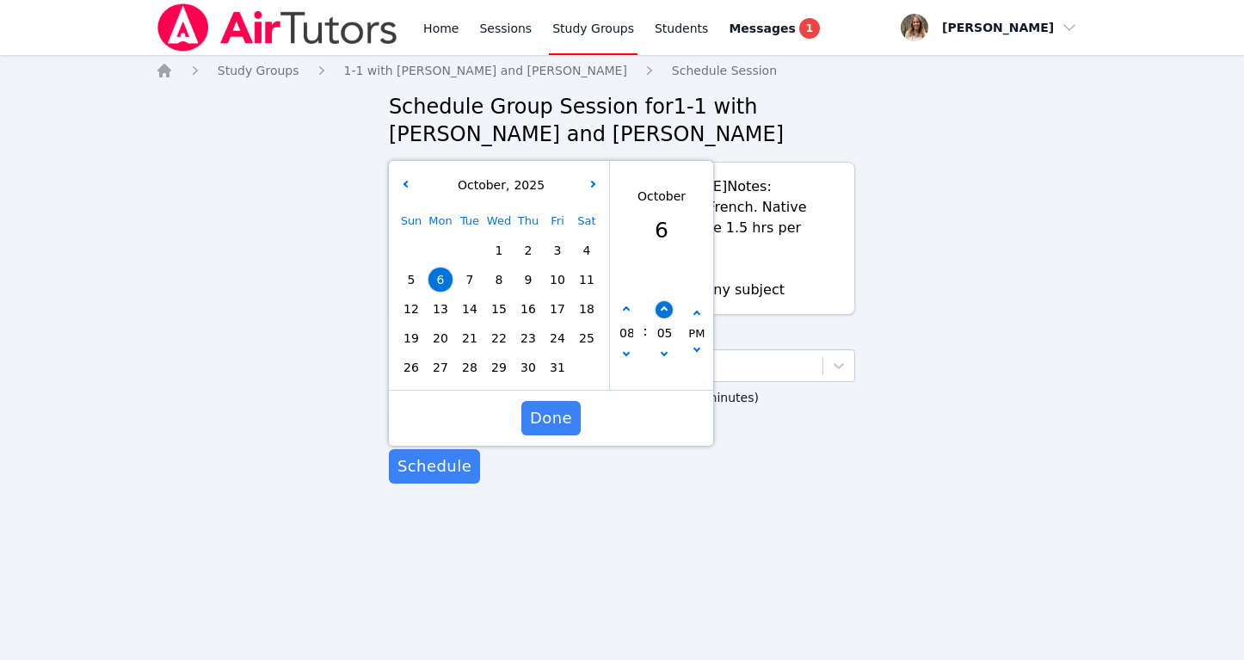
type input "10/06/2025 08:10 pm"
type input "10"
click at [661, 306] on icon "button" at bounding box center [663, 309] width 7 height 7
type input "10/06/2025 08:15 pm"
type input "15"
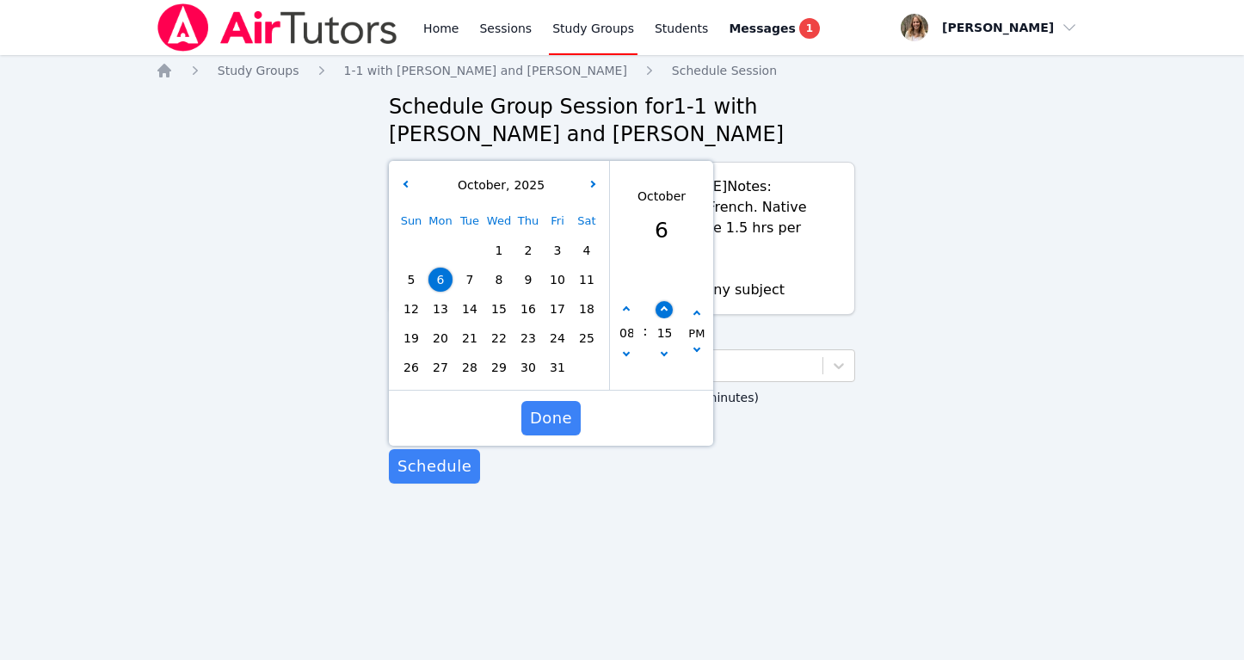
click at [661, 306] on icon "button" at bounding box center [663, 309] width 7 height 7
type input "10/06/2025 08:20 pm"
type input "20"
click at [661, 306] on icon "button" at bounding box center [663, 309] width 7 height 7
type input "10/06/2025 08:25 pm"
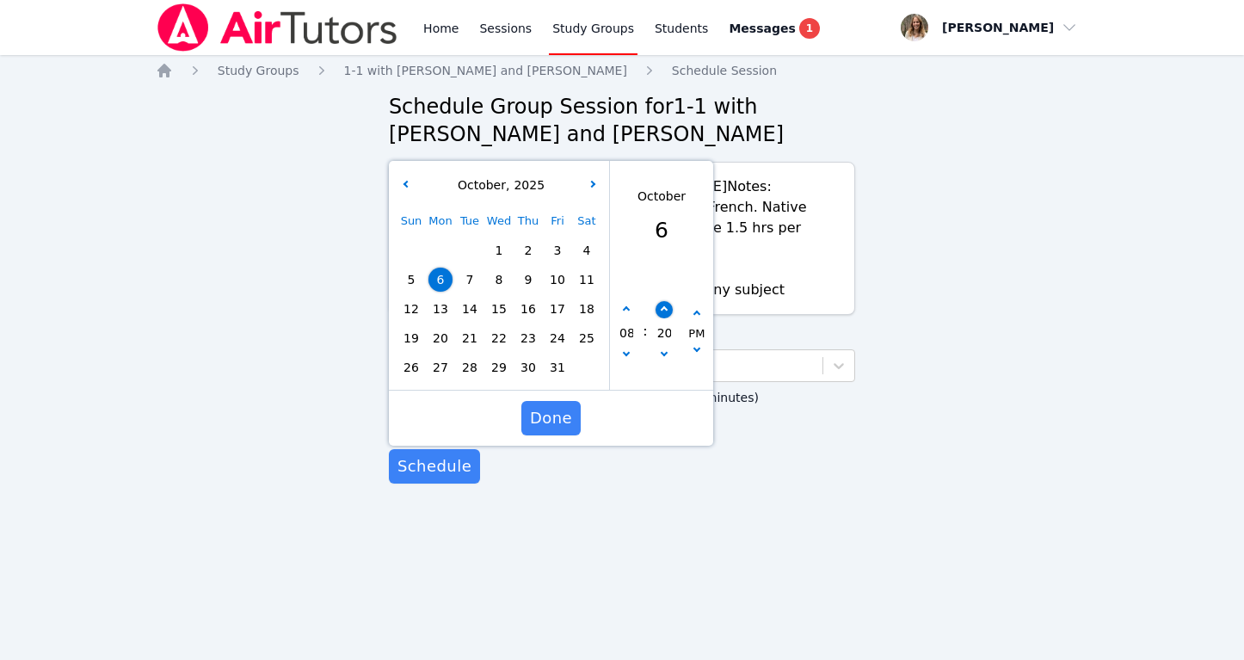
type input "25"
click at [661, 306] on icon "button" at bounding box center [663, 309] width 7 height 7
type input "10/06/2025 08:30 pm"
type input "30"
click at [541, 406] on span "Done" at bounding box center [551, 418] width 42 height 24
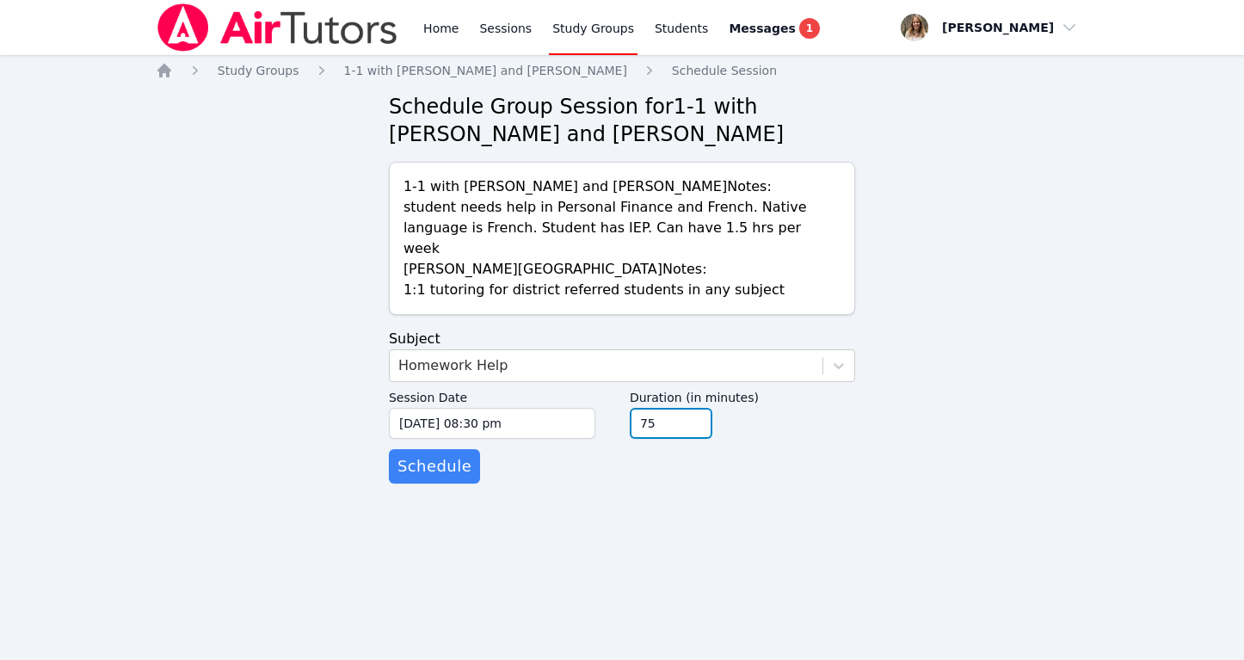
click at [694, 408] on input "75" at bounding box center [671, 423] width 83 height 31
click at [694, 408] on input "60" at bounding box center [671, 423] width 83 height 31
type input "45"
click at [694, 408] on input "45" at bounding box center [671, 423] width 83 height 31
click at [437, 454] on span "Schedule" at bounding box center [435, 466] width 74 height 24
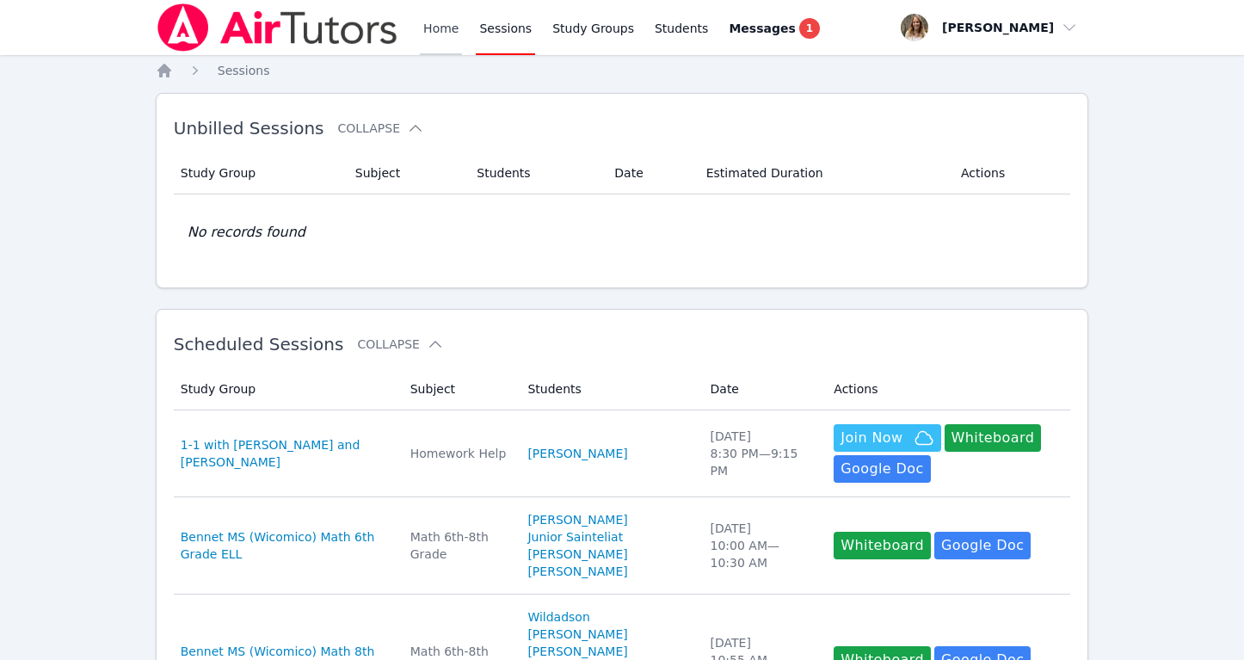
click at [432, 21] on link "Home" at bounding box center [441, 27] width 42 height 55
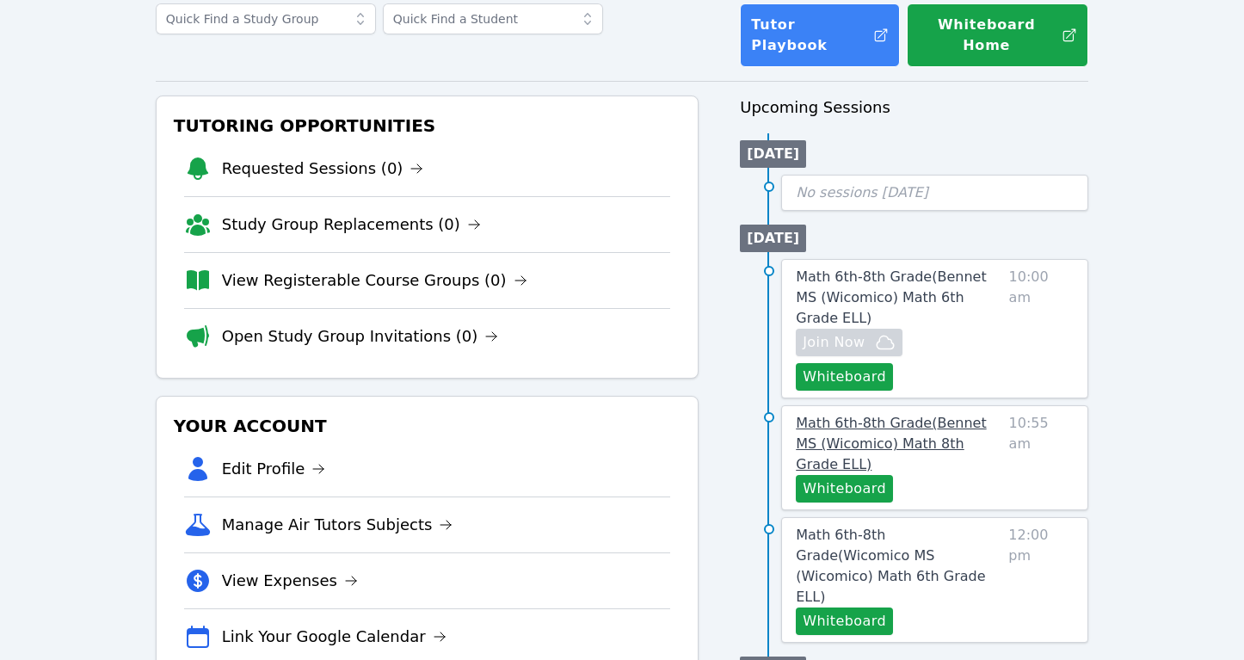
scroll to position [117, 0]
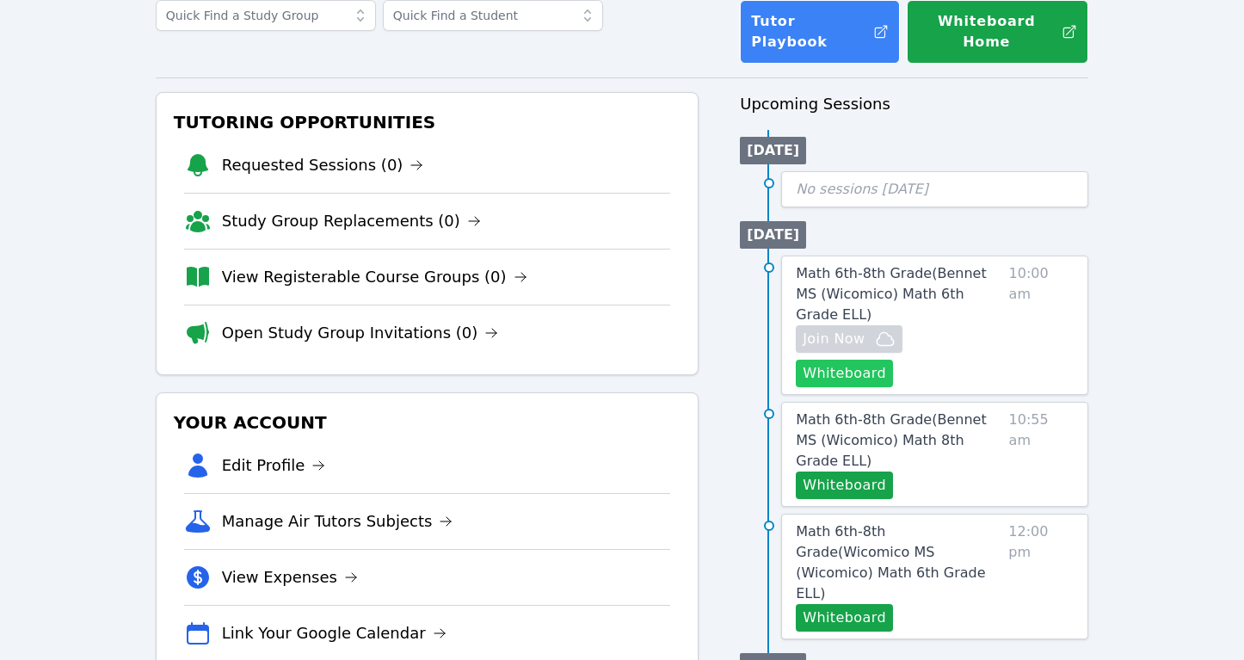
click at [893, 360] on button "Whiteboard" at bounding box center [844, 374] width 97 height 28
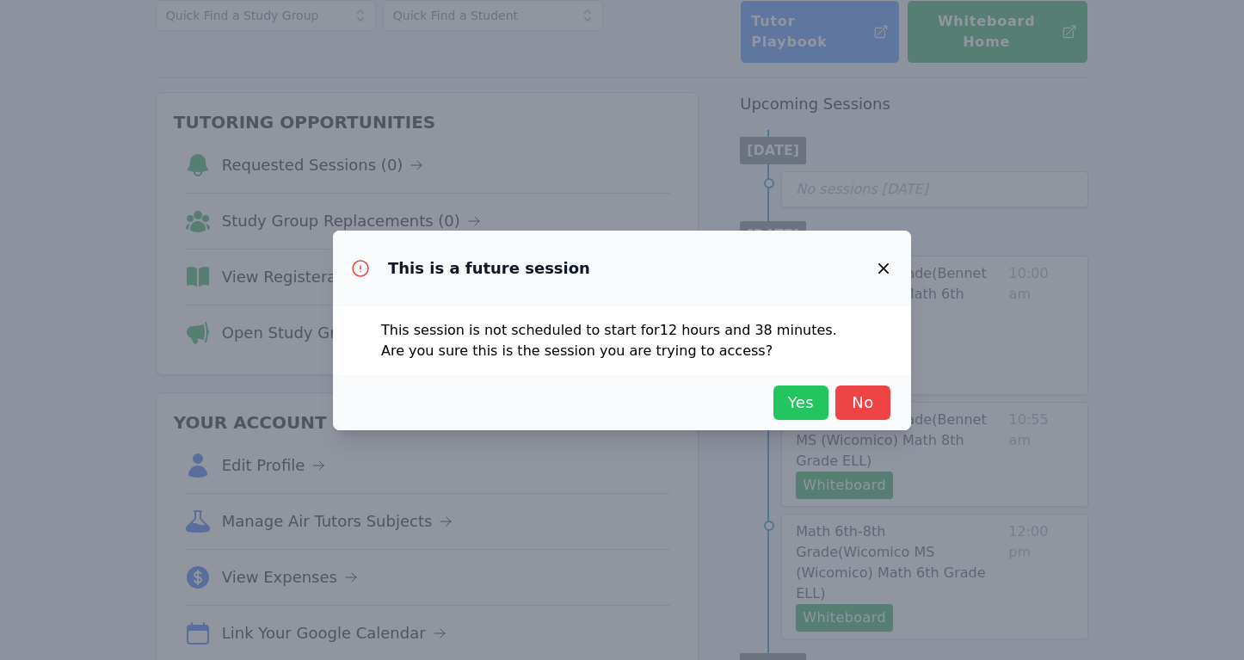
click at [793, 393] on span "Yes" at bounding box center [801, 403] width 38 height 24
